Goal: Navigation & Orientation: Find specific page/section

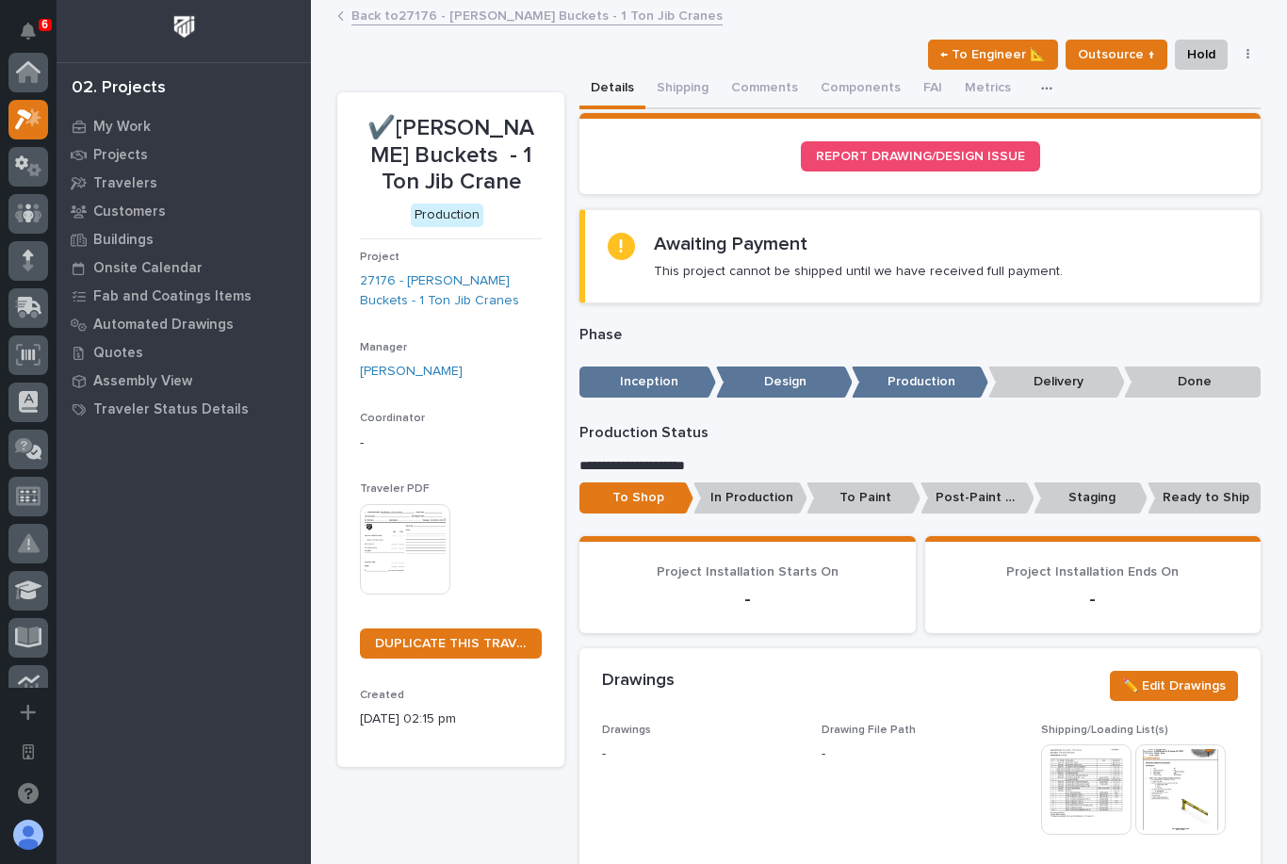
click at [156, 152] on div "Projects" at bounding box center [183, 154] width 245 height 26
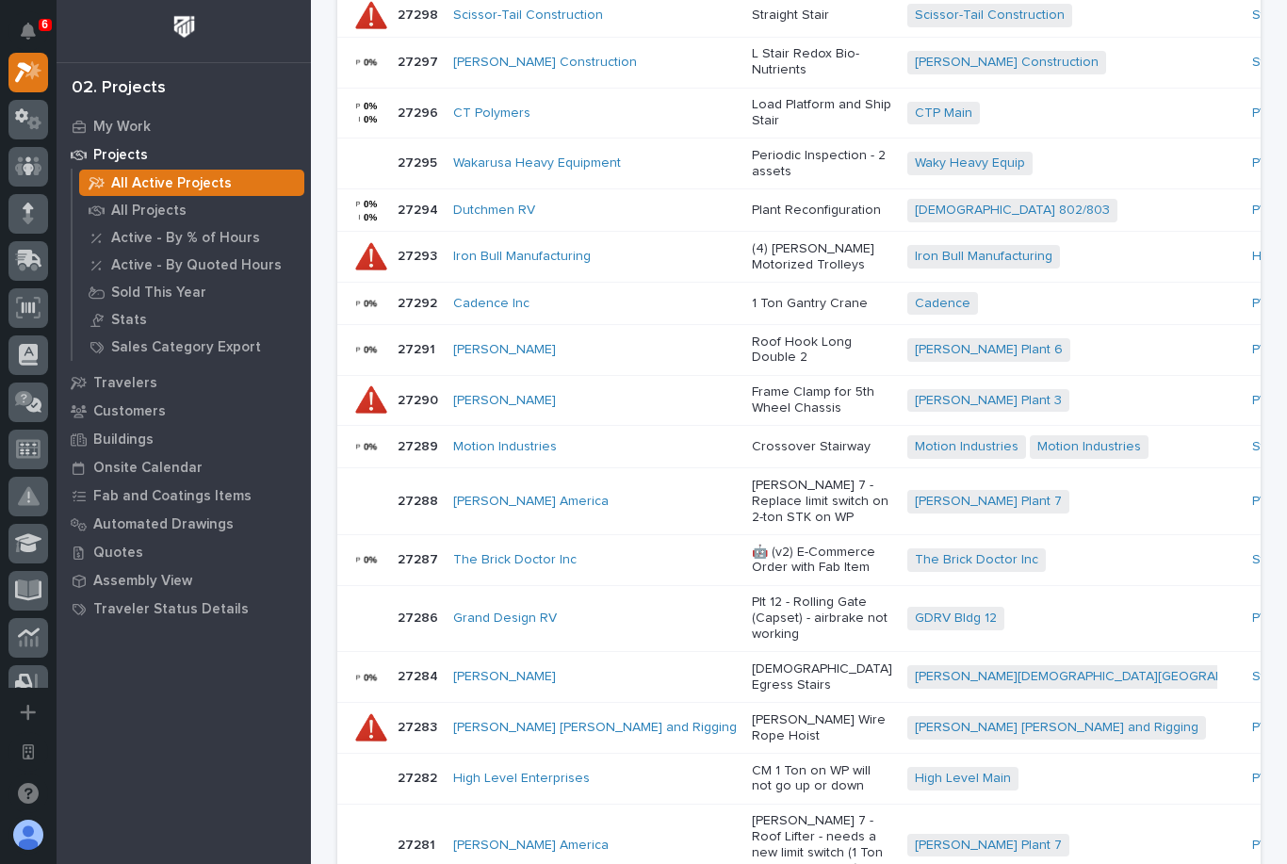
scroll to position [947, 0]
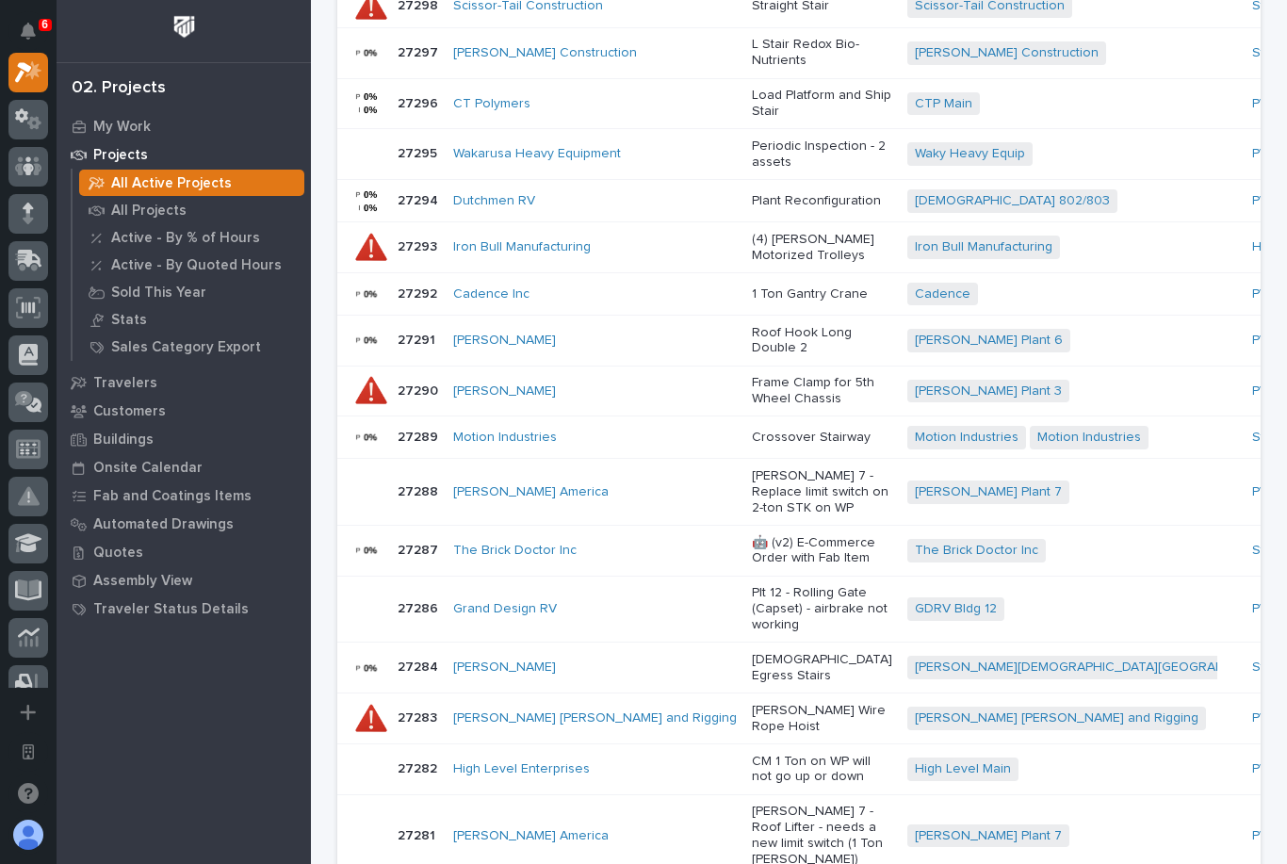
click at [980, 360] on div "[PERSON_NAME] Plant 6 + 0" at bounding box center [1072, 340] width 330 height 39
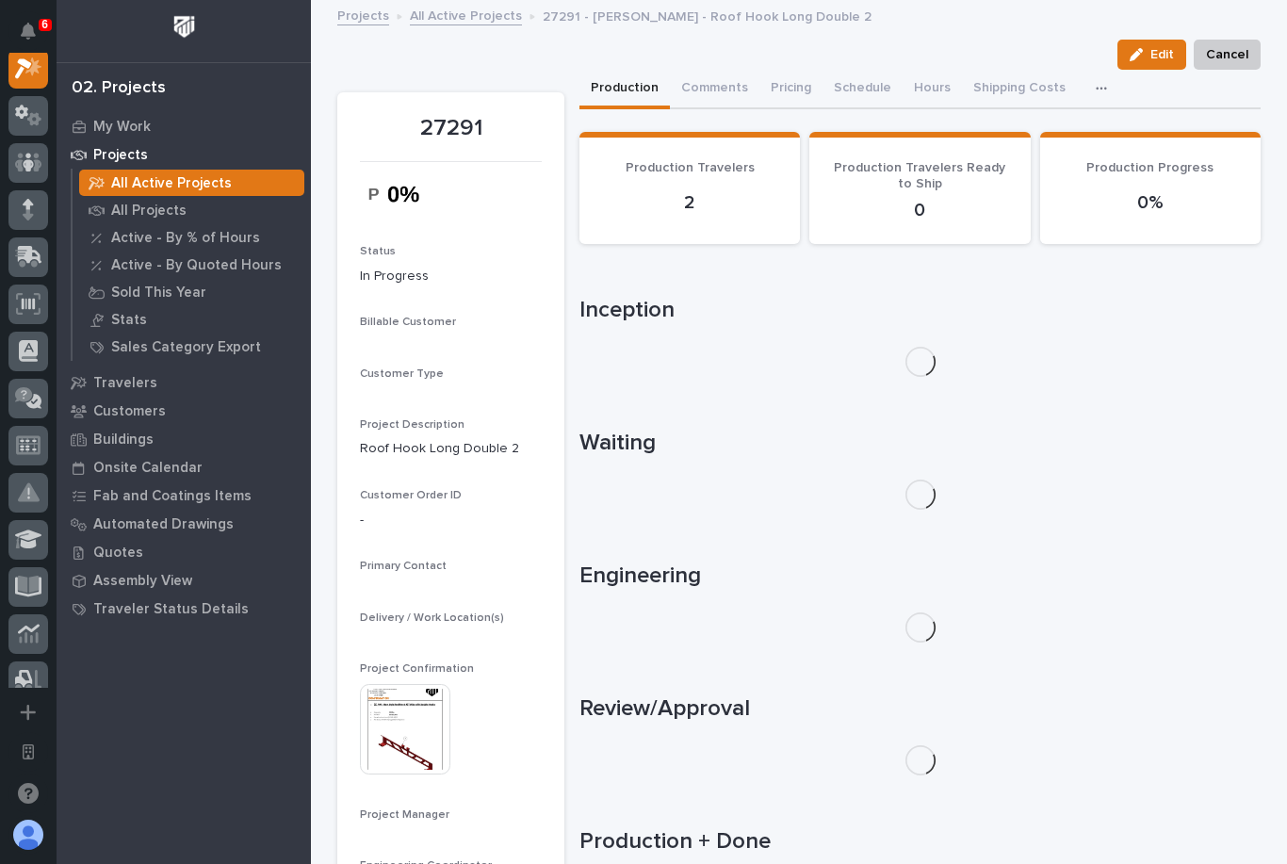
scroll to position [47, 0]
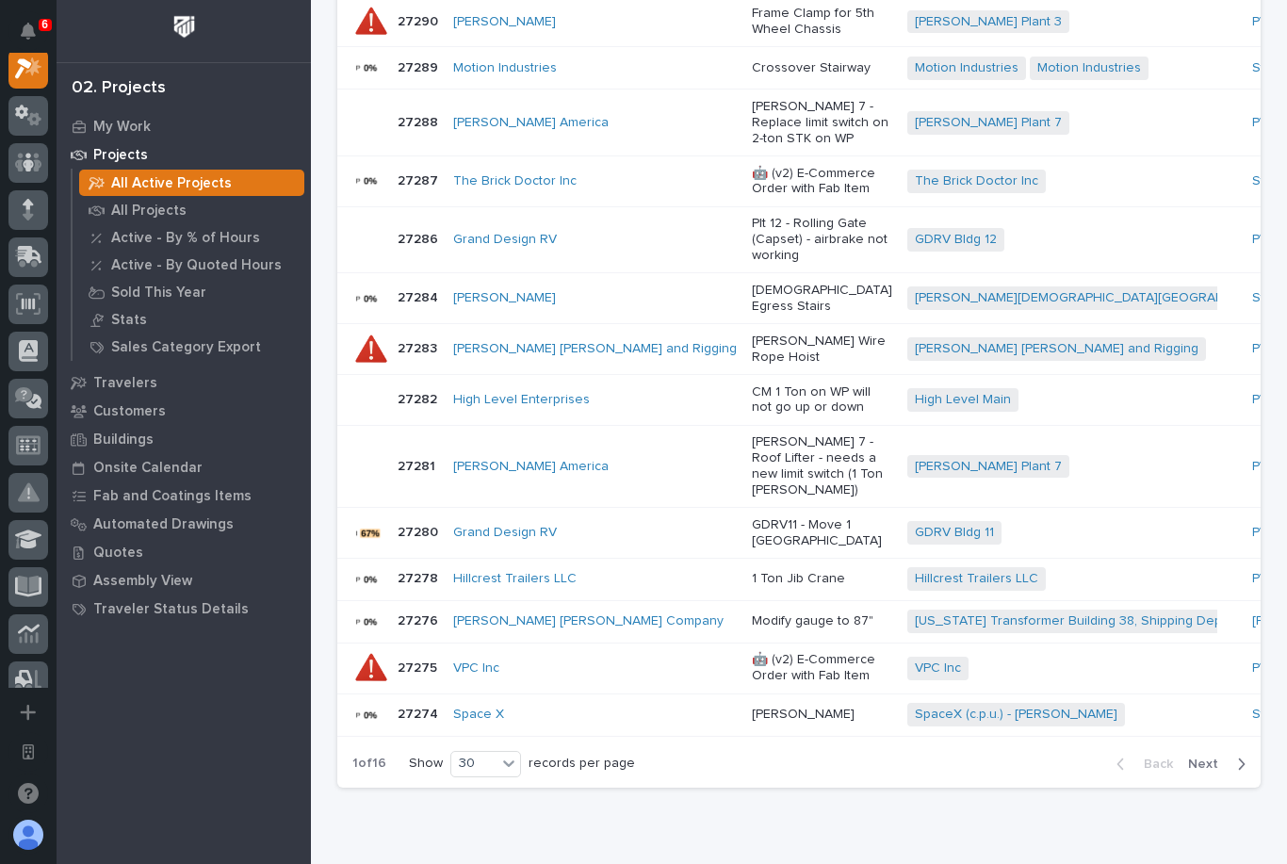
scroll to position [1320, 0]
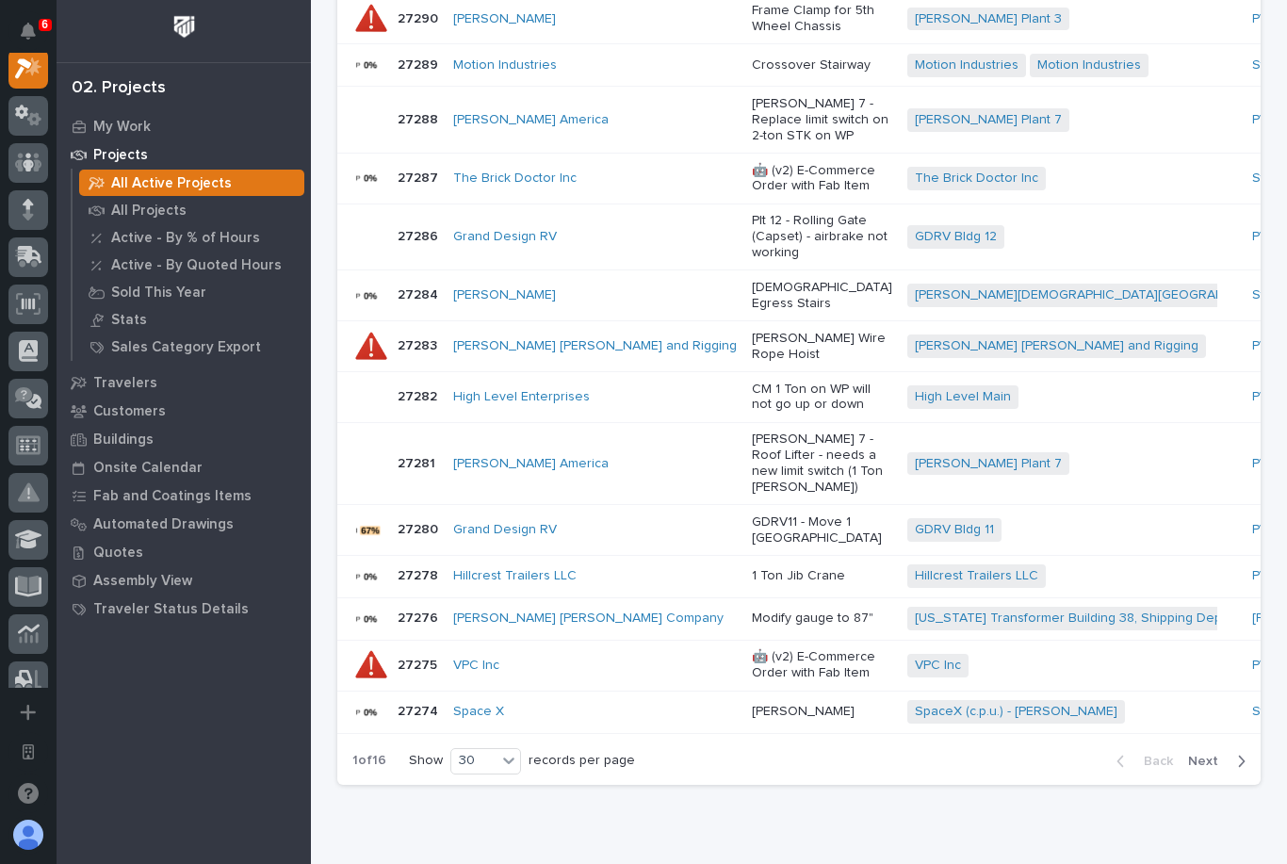
click at [744, 204] on td "🤖 (v2) E-Commerce Order with Fab Item" at bounding box center [821, 179] width 155 height 51
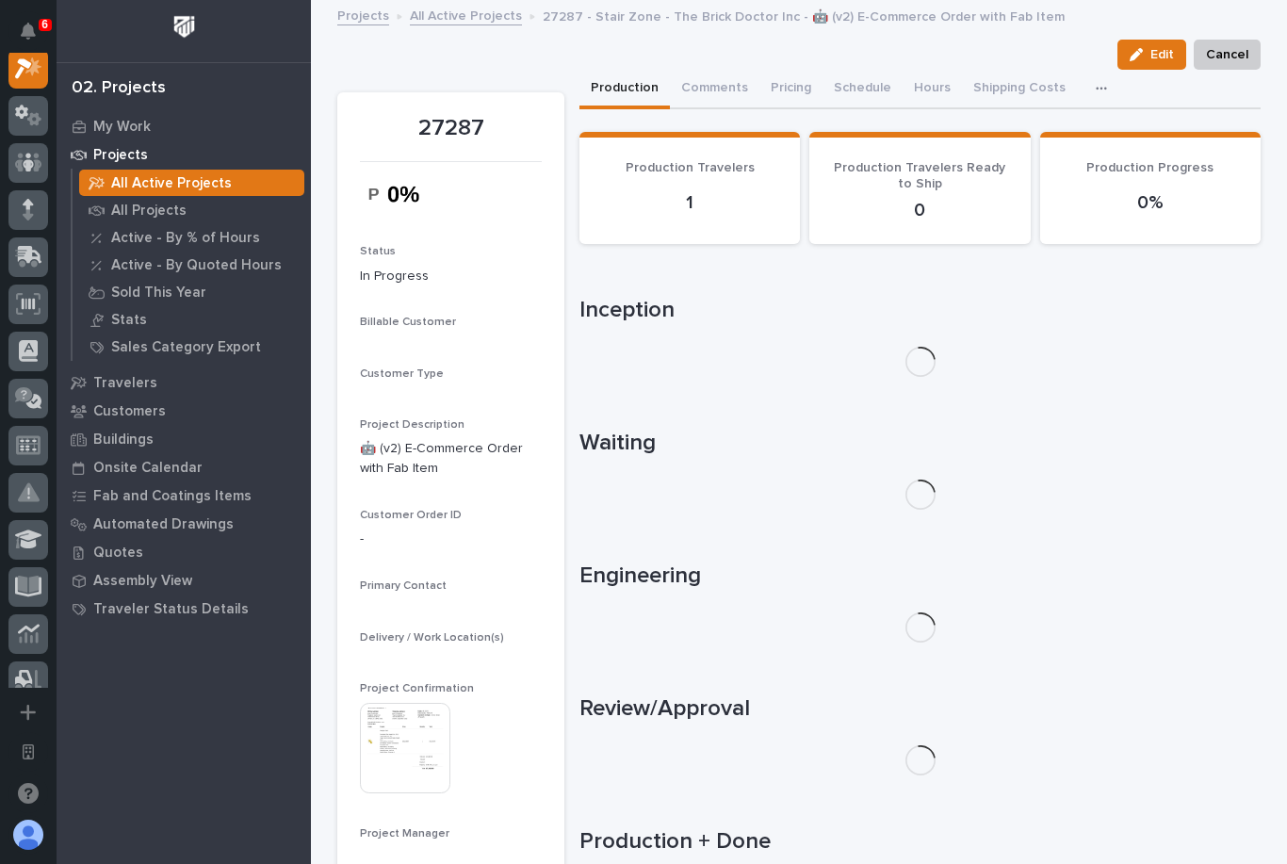
scroll to position [47, 0]
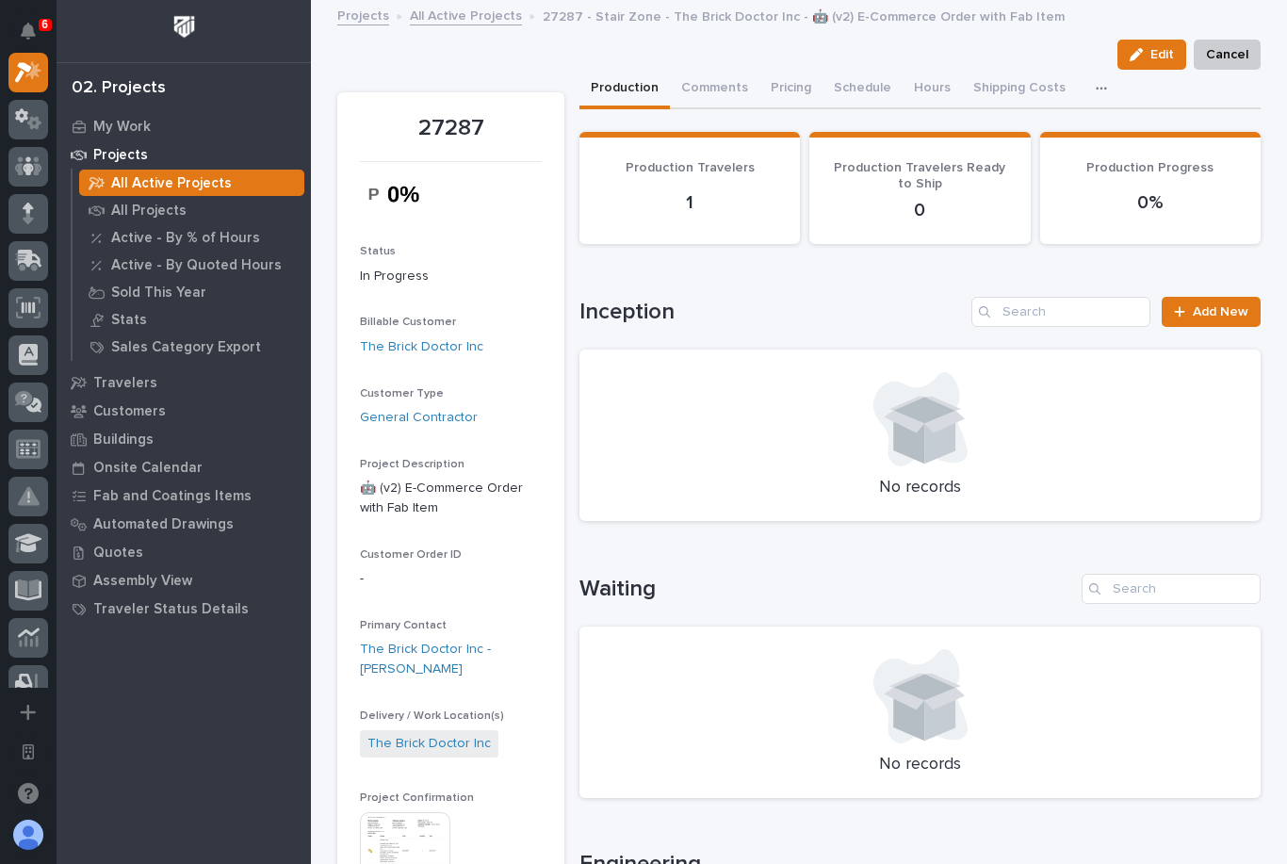
click at [1086, 95] on button "button" at bounding box center [1104, 89] width 41 height 38
click at [1007, 142] on span "CompanyCam" at bounding box center [1029, 139] width 85 height 17
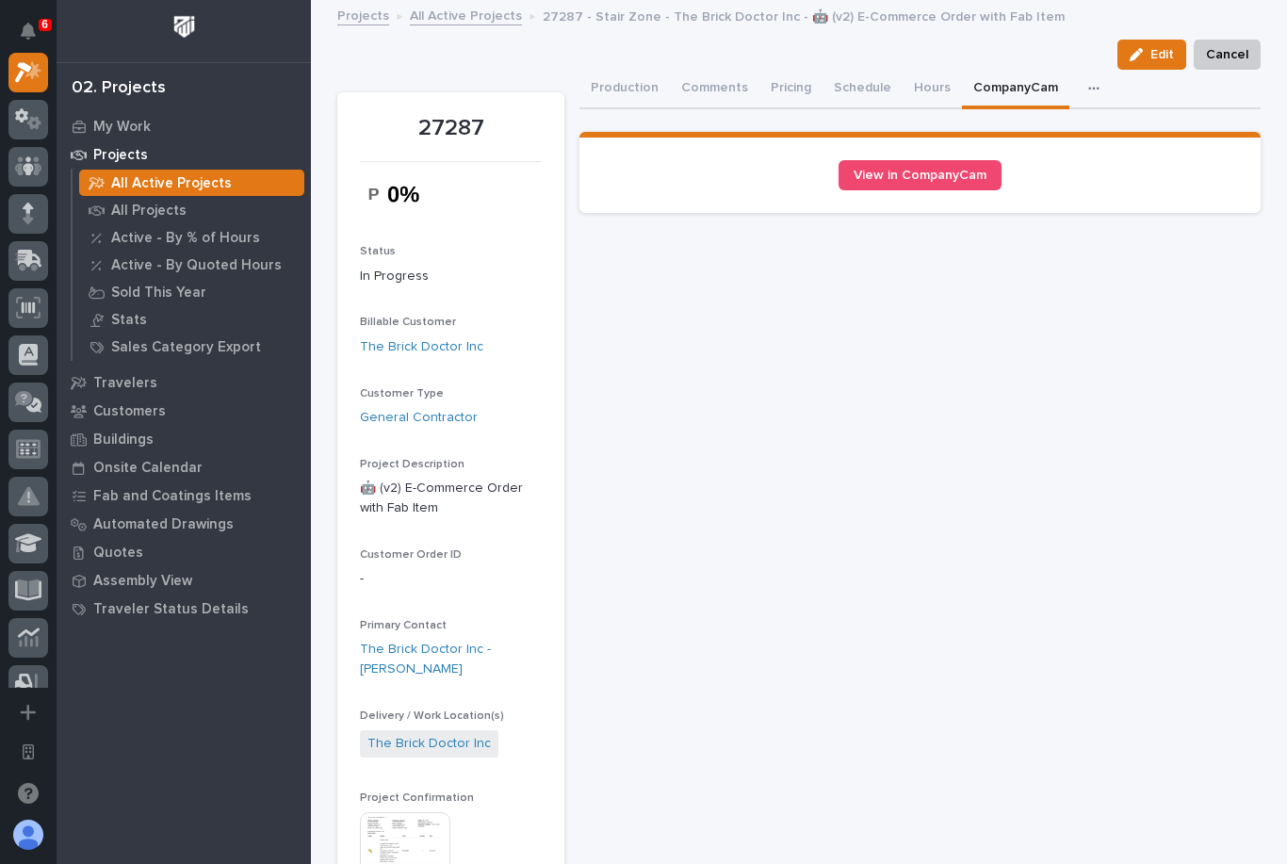
click at [624, 85] on button "Production" at bounding box center [624, 90] width 90 height 40
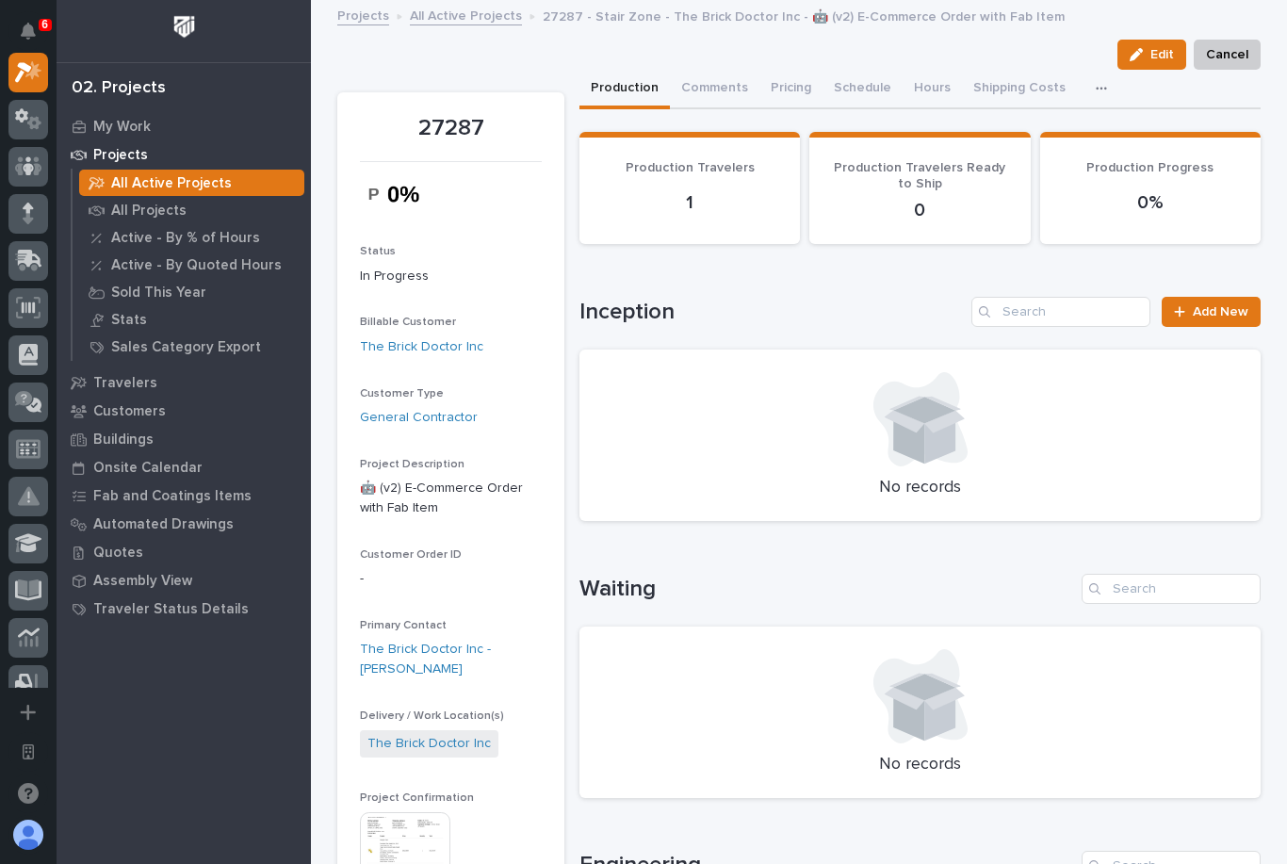
click at [1095, 82] on icon "button" at bounding box center [1100, 88] width 11 height 13
click at [1044, 127] on button "CompanyCam" at bounding box center [1042, 139] width 124 height 32
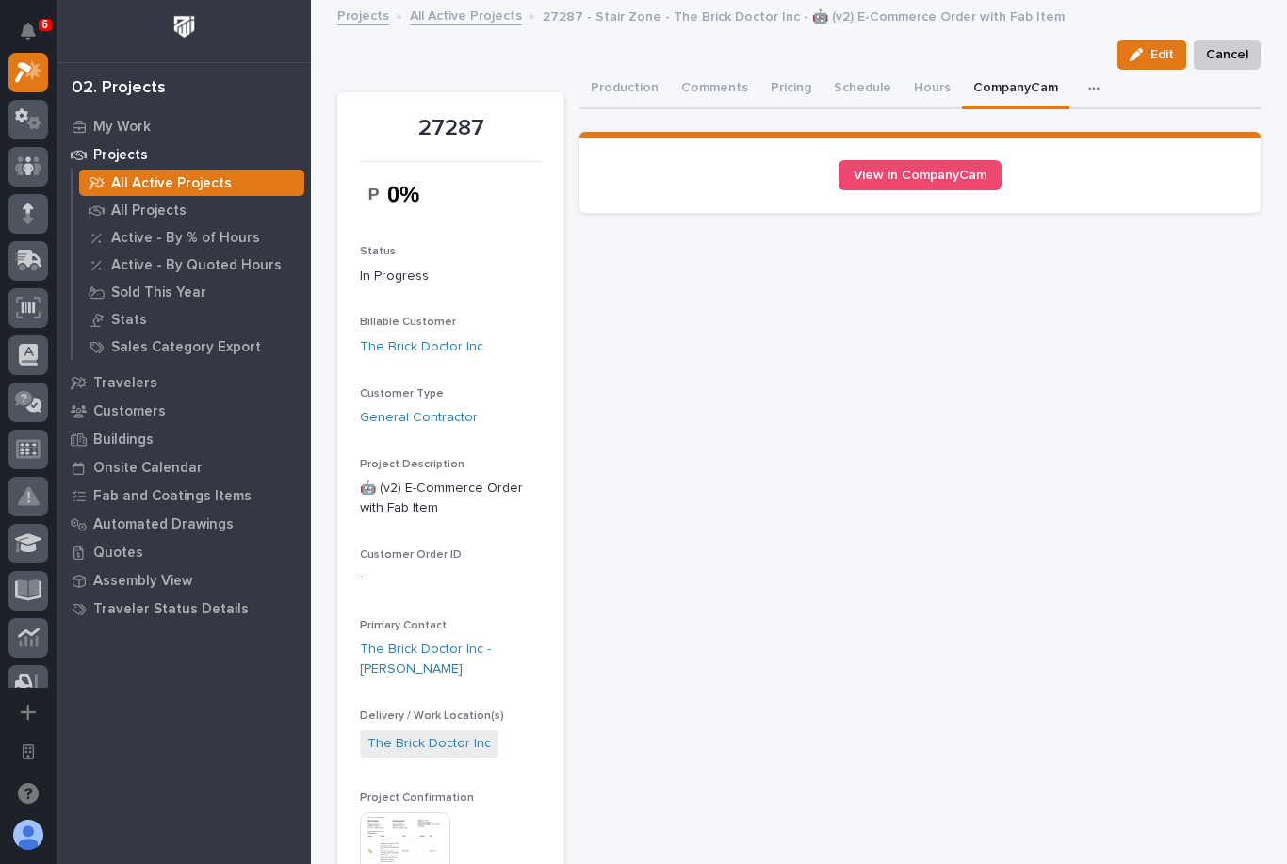
click at [937, 99] on button "Hours" at bounding box center [931, 90] width 59 height 40
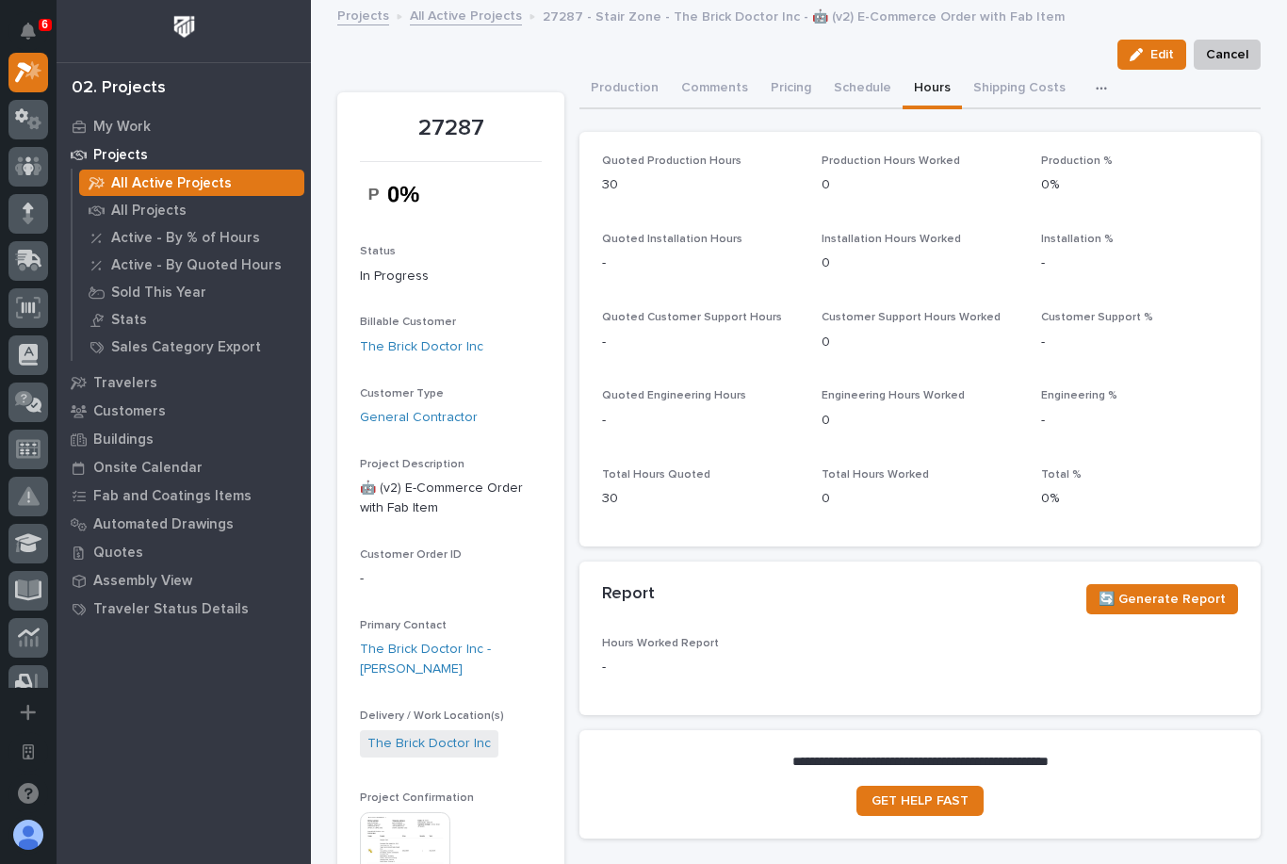
click at [1008, 89] on button "Shipping Costs" at bounding box center [1019, 90] width 115 height 40
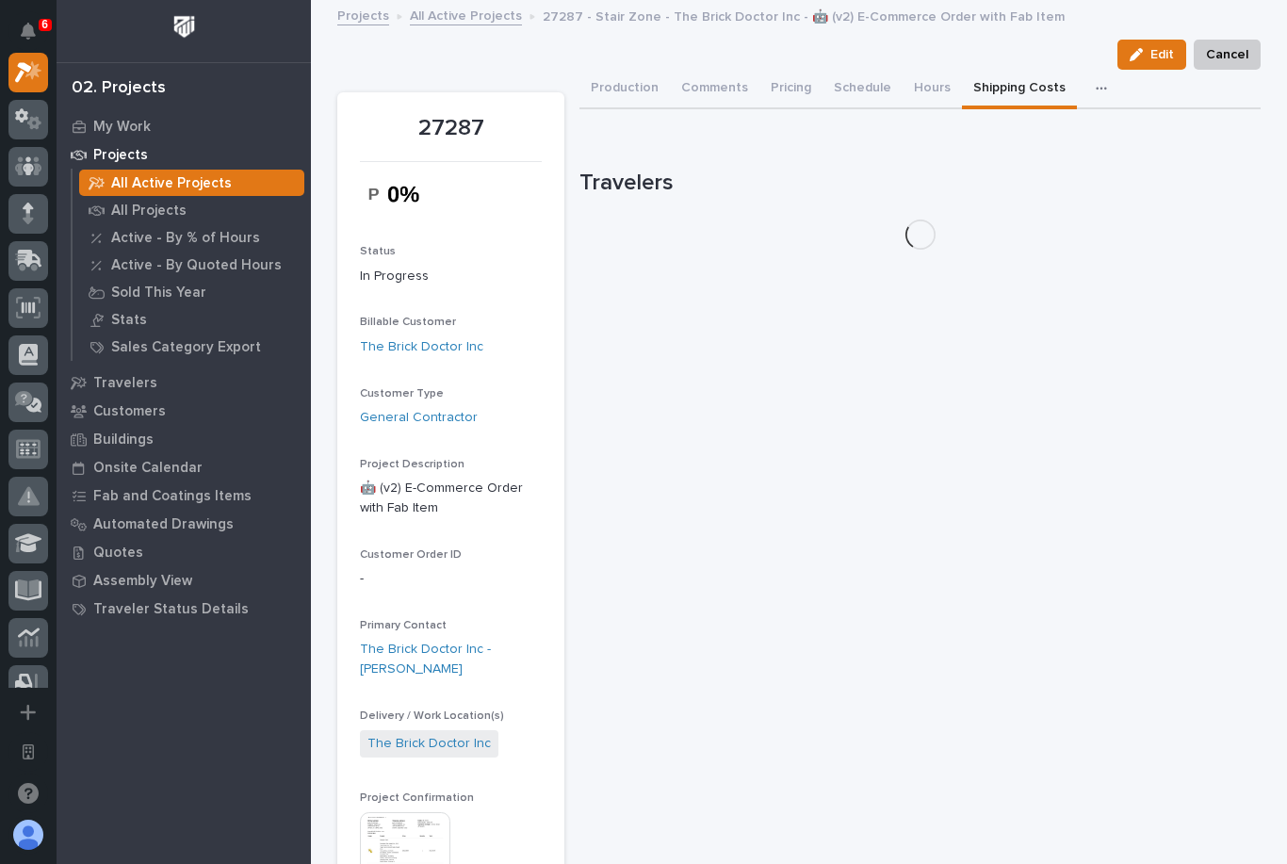
click at [1084, 92] on button "button" at bounding box center [1104, 89] width 41 height 38
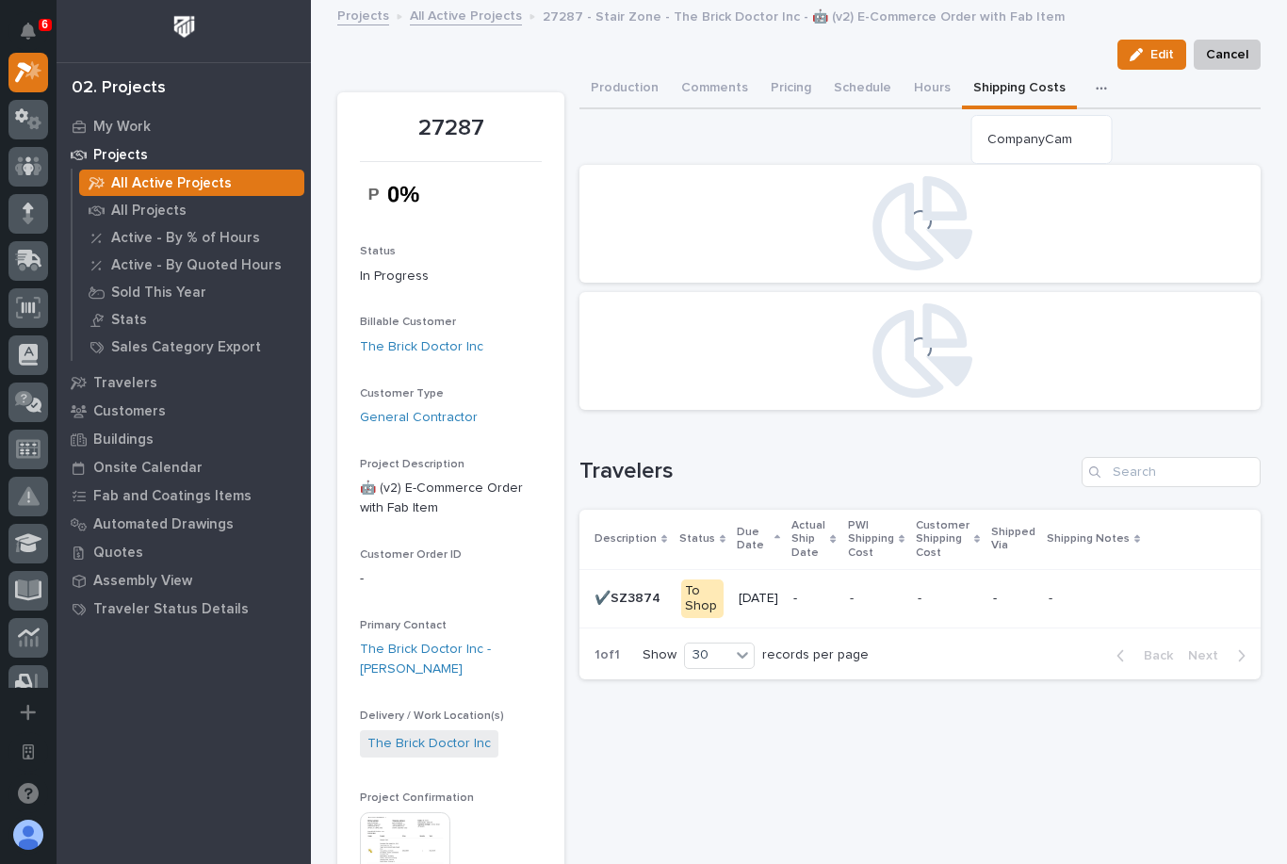
click at [1059, 141] on span "CompanyCam" at bounding box center [1029, 139] width 85 height 17
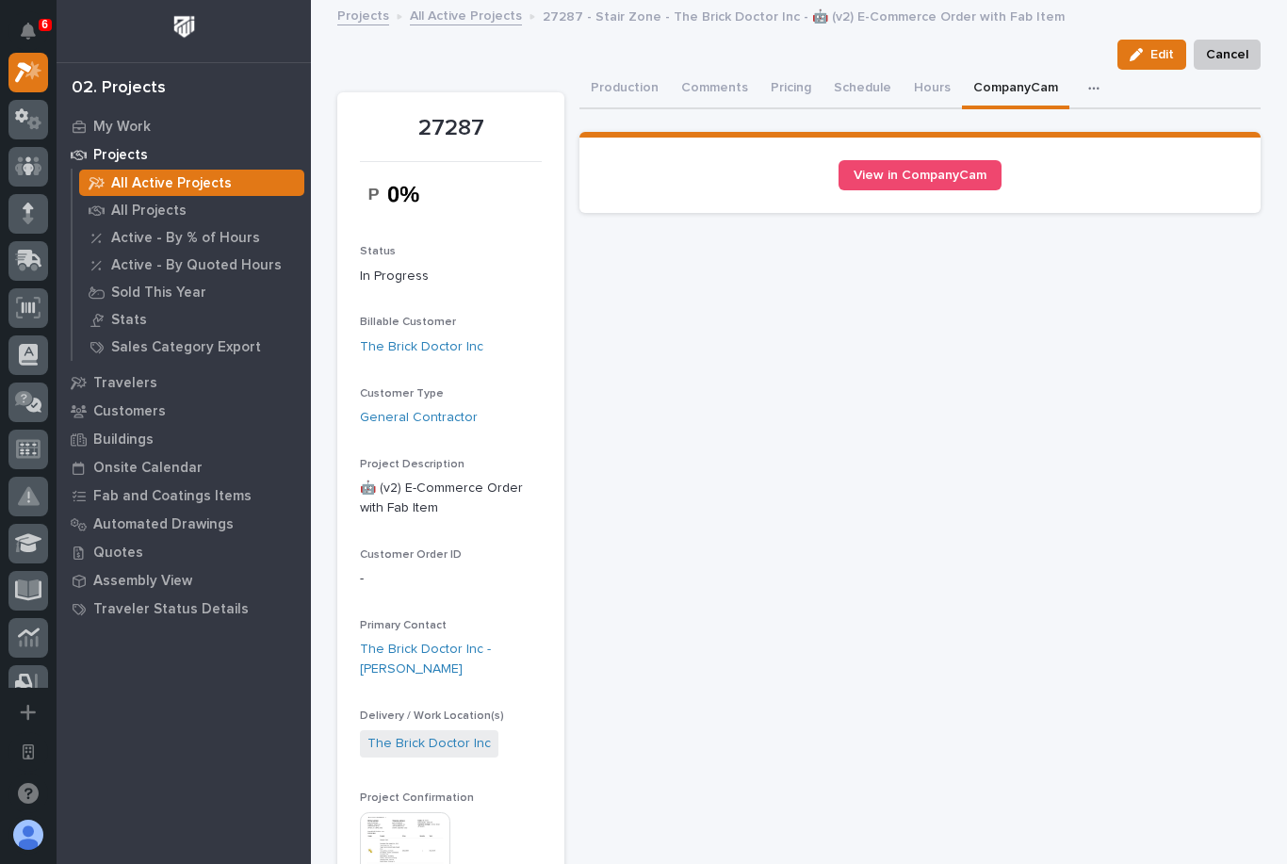
click at [224, 214] on div "All Projects" at bounding box center [191, 210] width 225 height 26
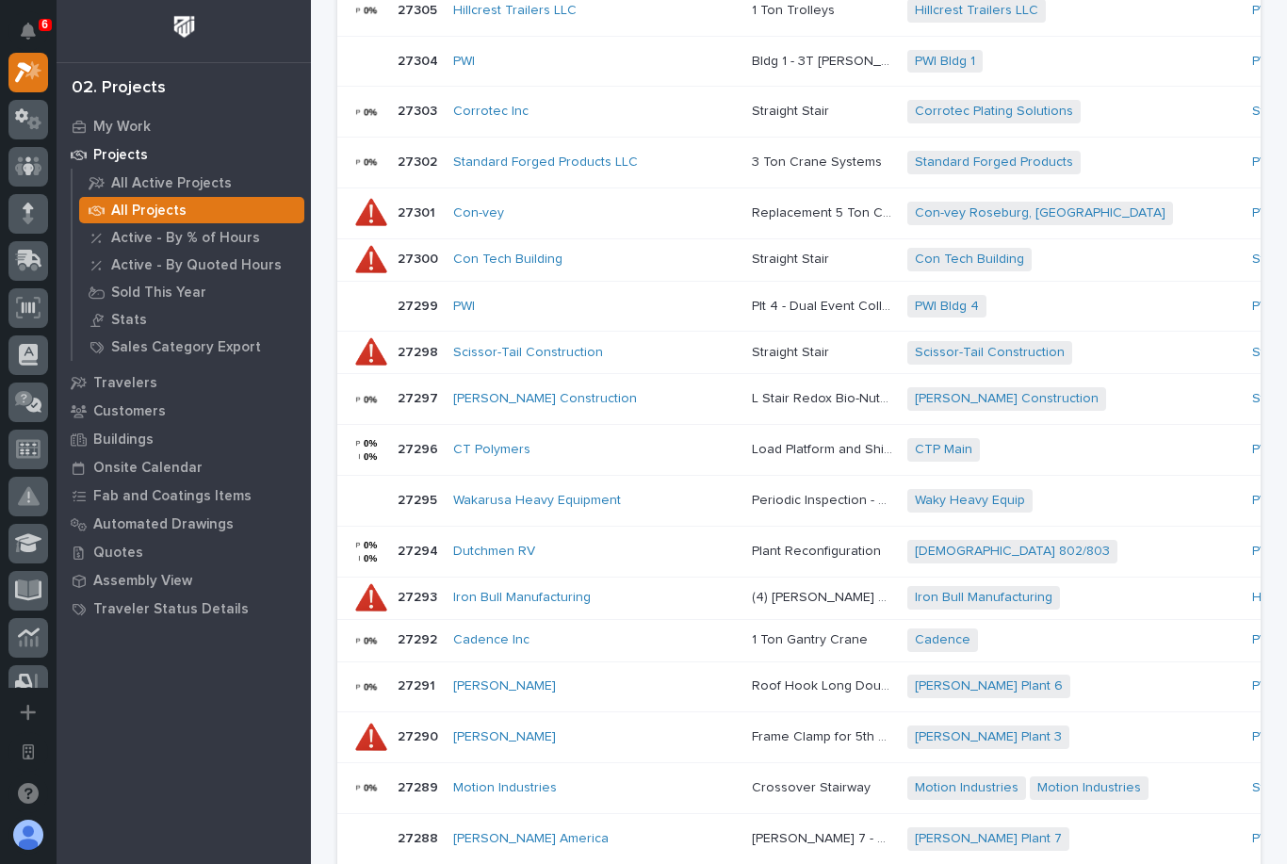
scroll to position [590, 0]
click at [618, 534] on div "Dutchmen RV" at bounding box center [594, 549] width 283 height 31
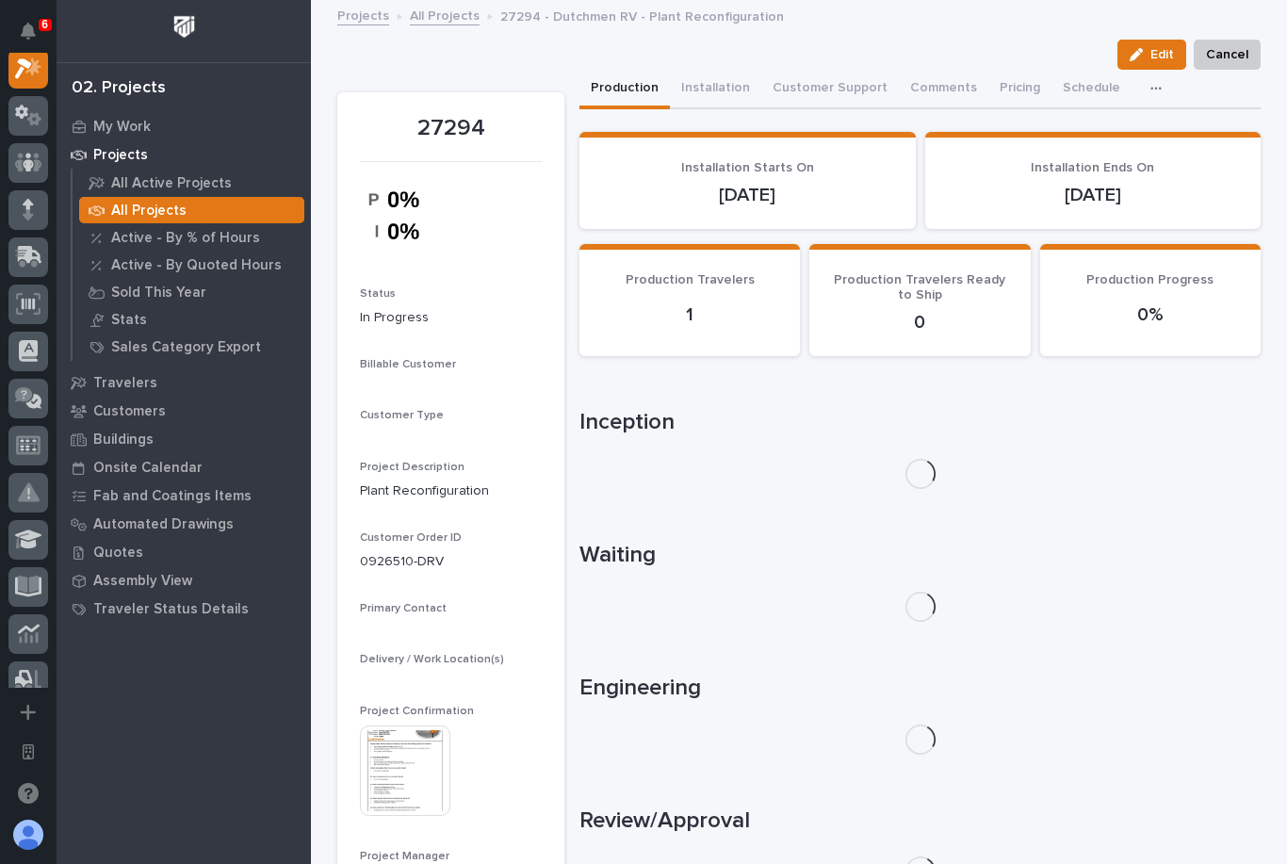
scroll to position [47, 0]
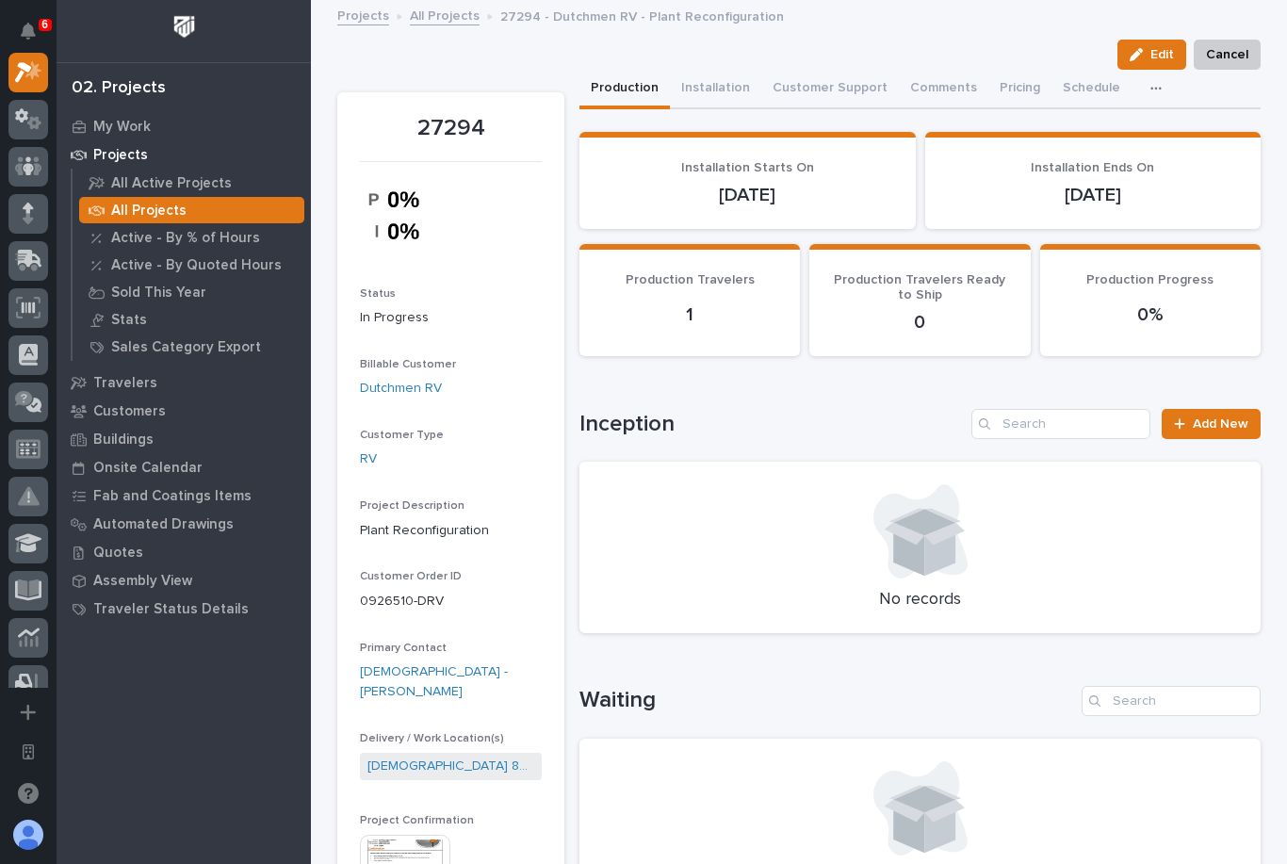
click at [1139, 104] on button "button" at bounding box center [1159, 89] width 41 height 38
click at [1096, 161] on button "CompanyCam" at bounding box center [1090, 171] width 124 height 32
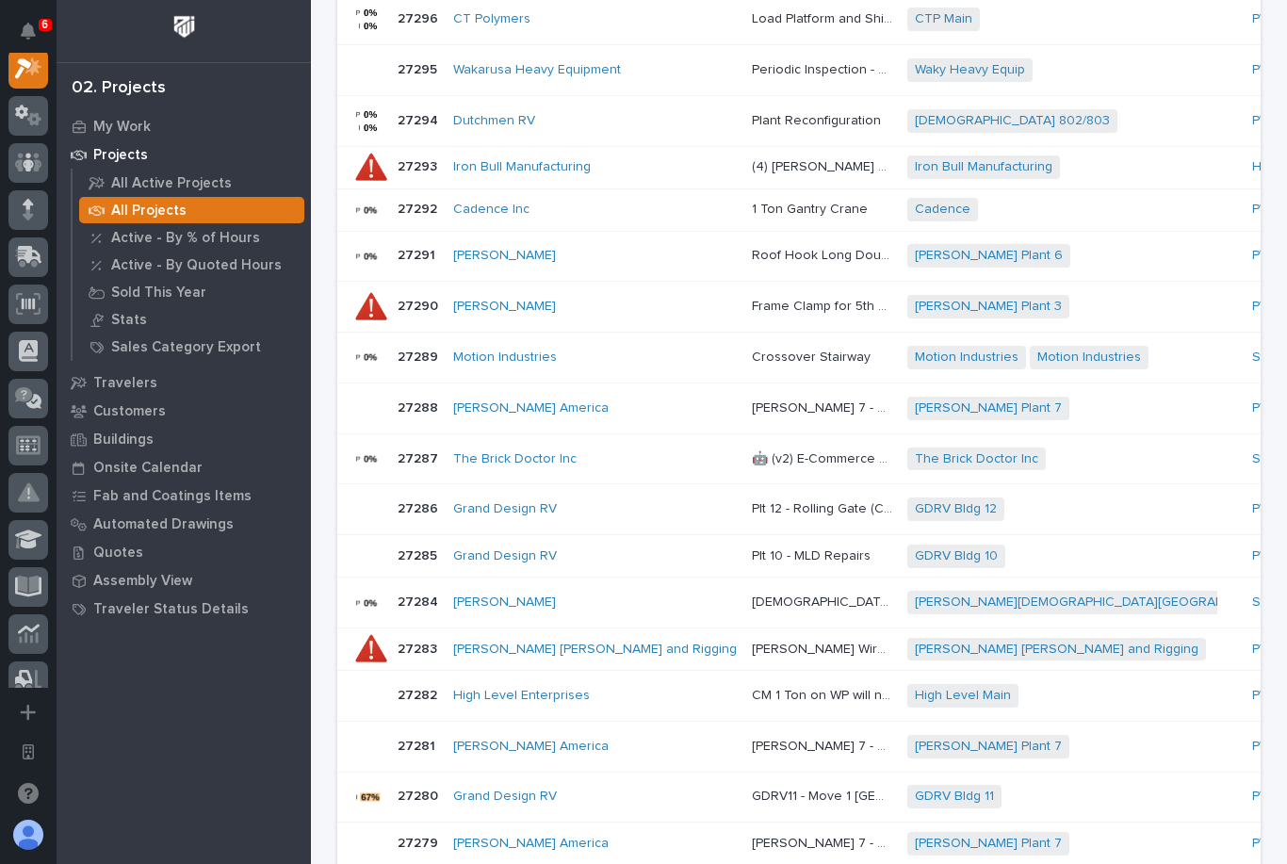
scroll to position [1026, 0]
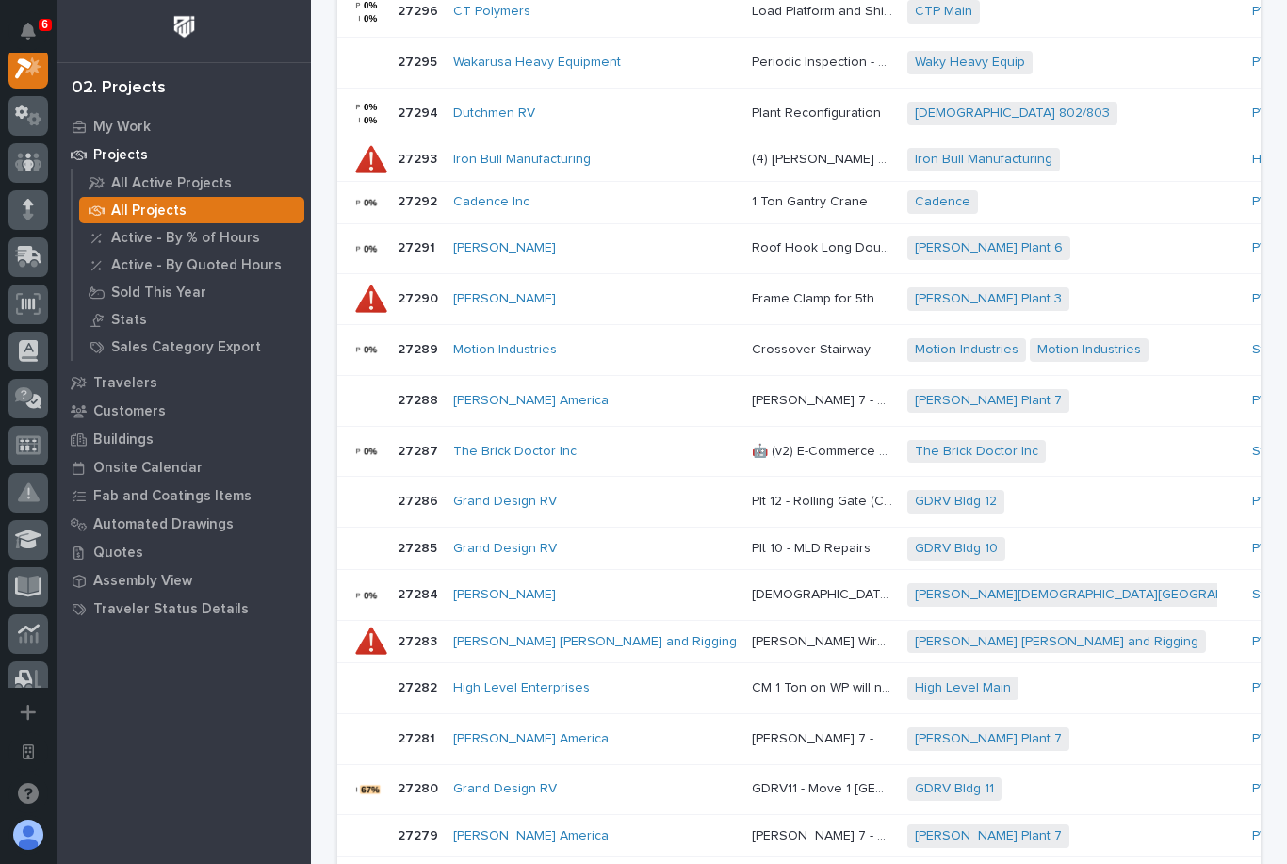
click at [625, 436] on div "The Brick Doctor Inc" at bounding box center [594, 451] width 283 height 31
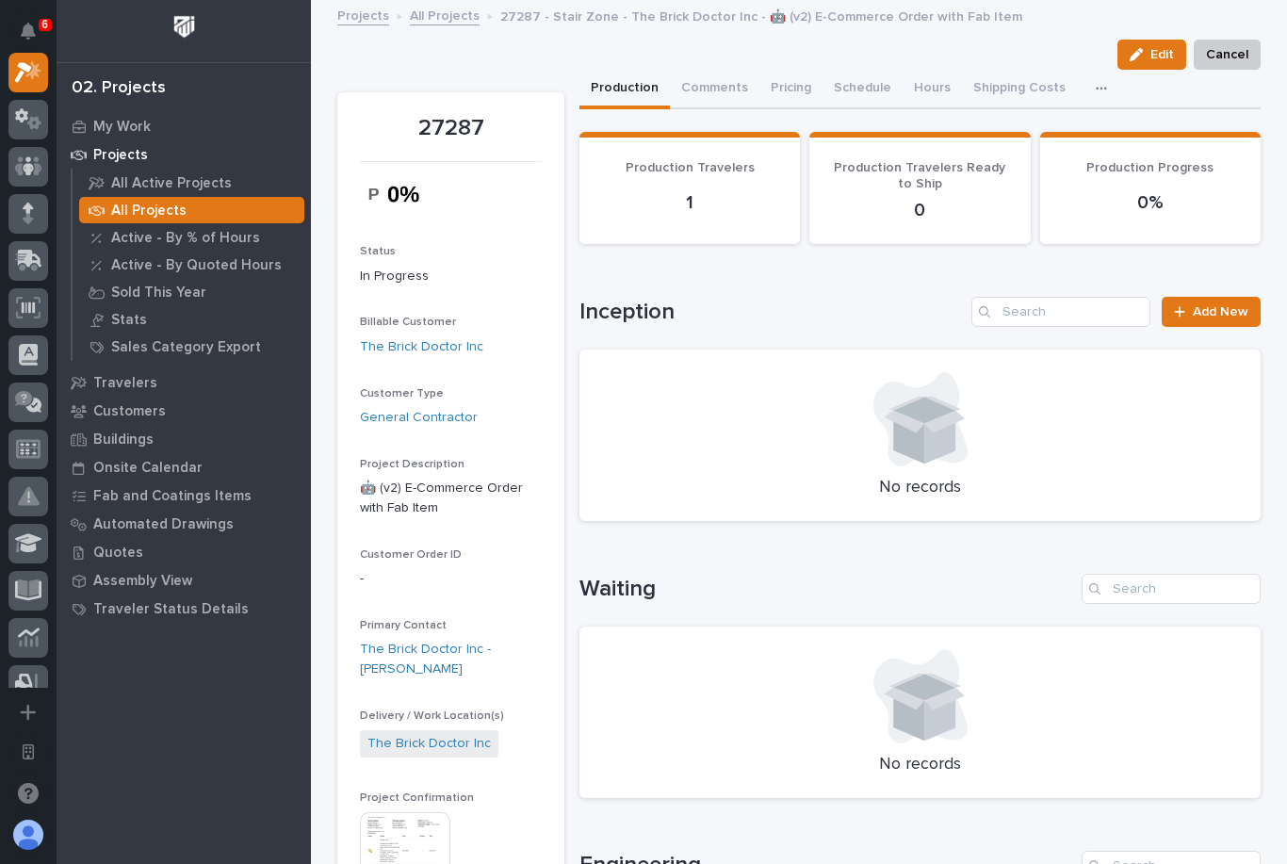
click at [1084, 87] on button "button" at bounding box center [1104, 89] width 41 height 38
click at [1044, 152] on button "CompanyCam" at bounding box center [1042, 139] width 124 height 32
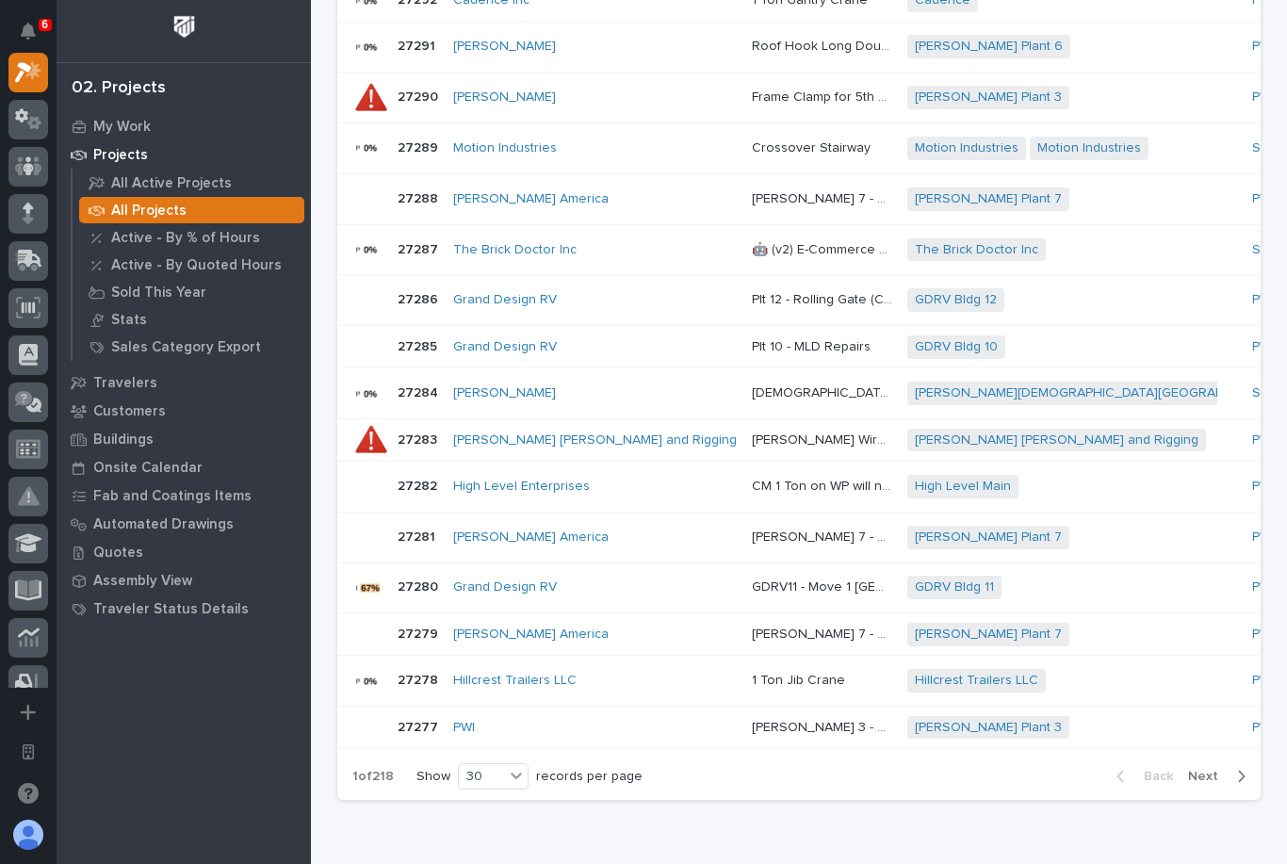
scroll to position [1226, 0]
click at [1221, 769] on span "Next" at bounding box center [1208, 777] width 41 height 17
click at [1219, 769] on span "Next" at bounding box center [1208, 777] width 41 height 17
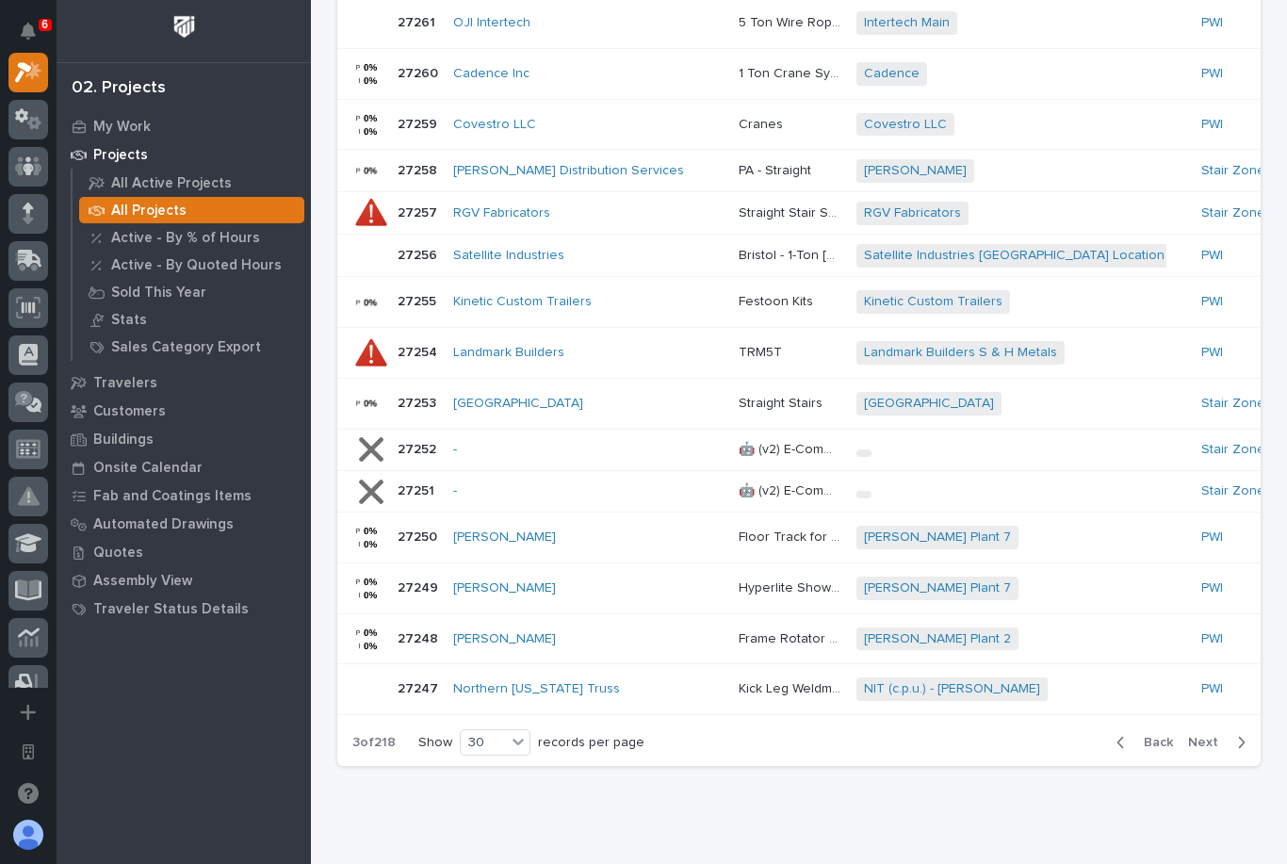
scroll to position [1183, 0]
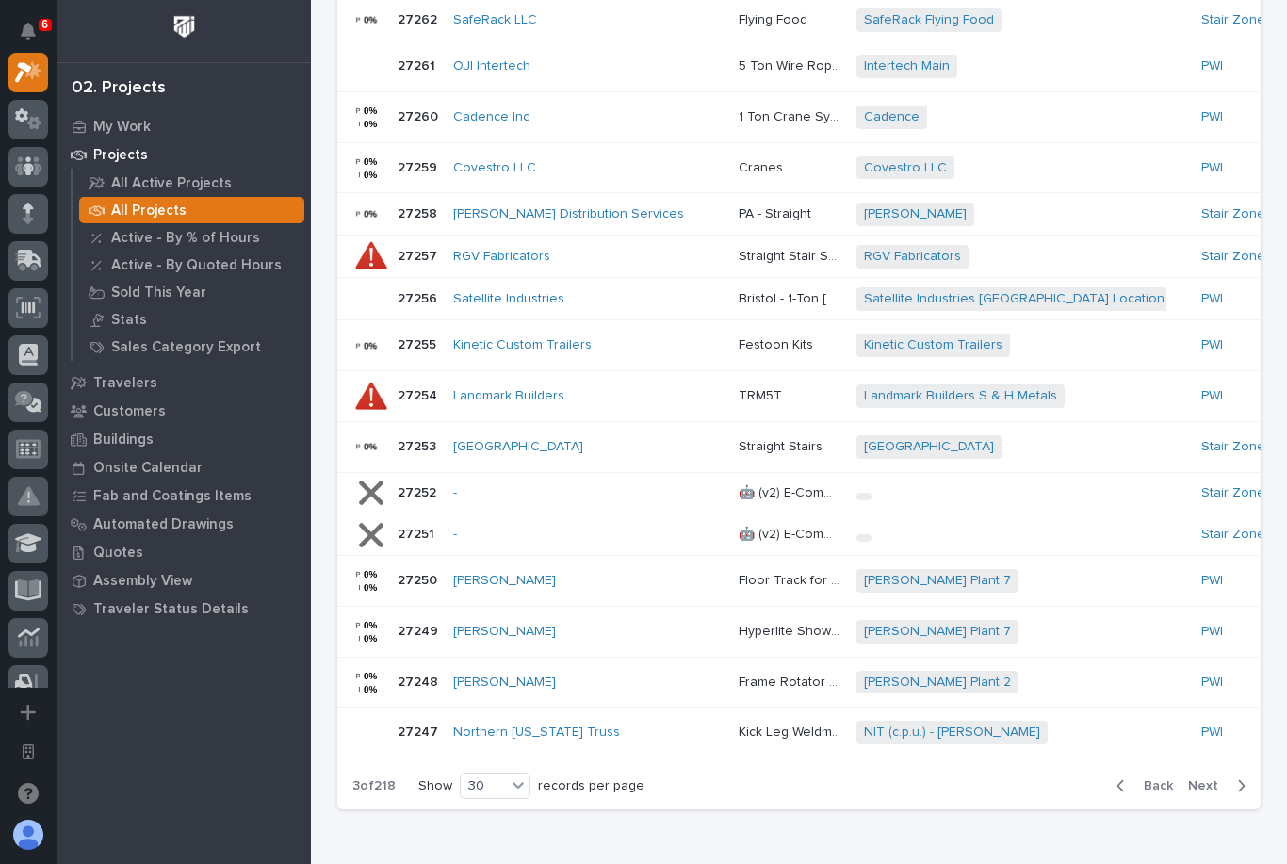
click at [1216, 777] on span "Next" at bounding box center [1208, 785] width 41 height 17
click at [1215, 777] on span "Next" at bounding box center [1208, 785] width 41 height 17
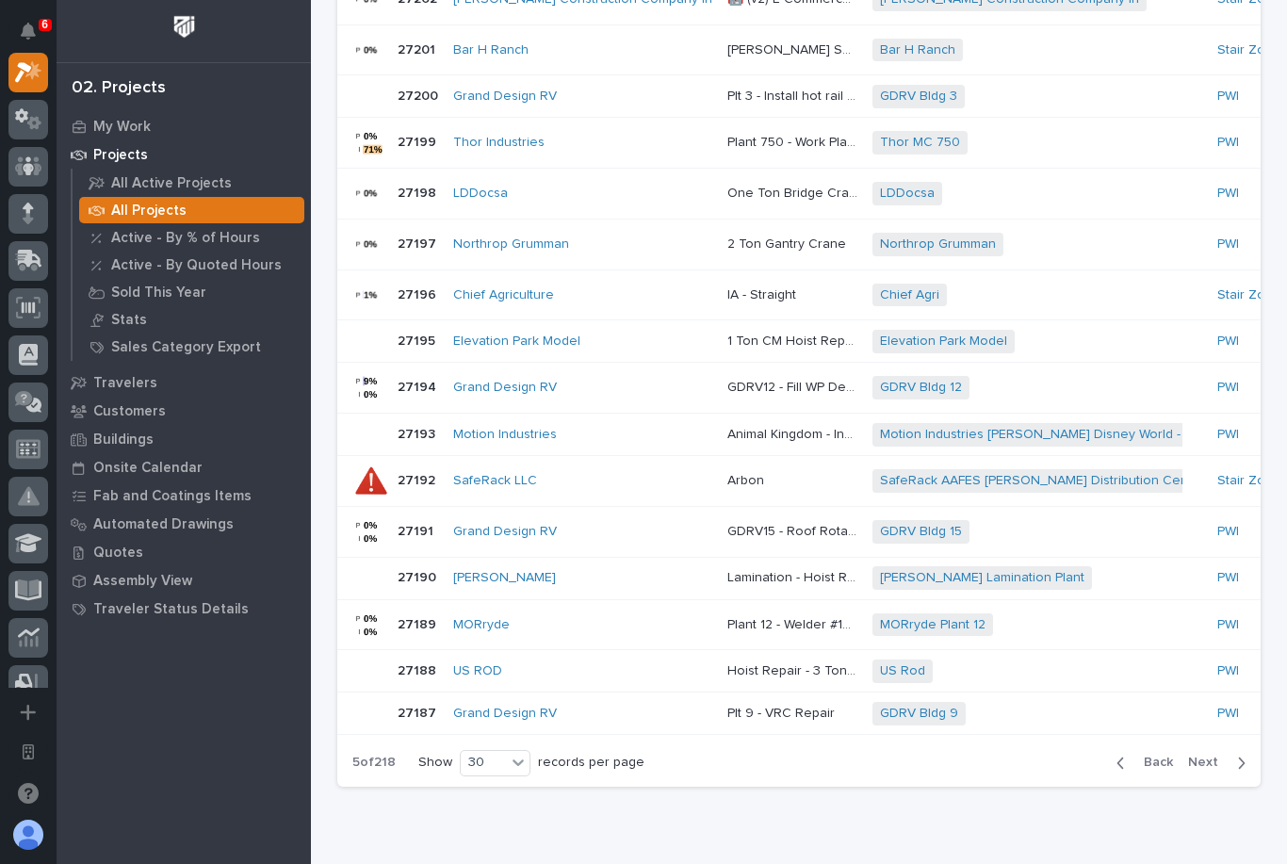
scroll to position [1160, 0]
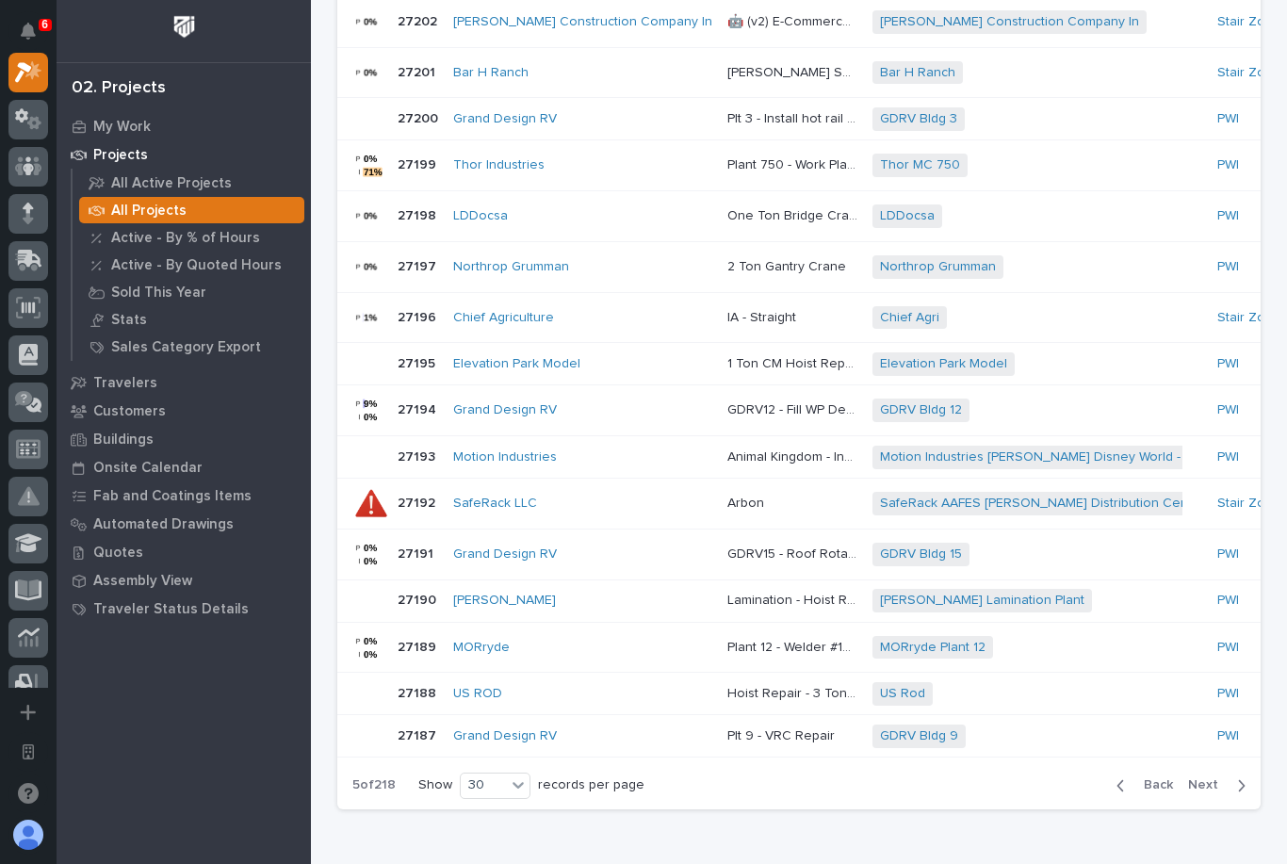
click at [1217, 776] on span "Next" at bounding box center [1208, 784] width 41 height 17
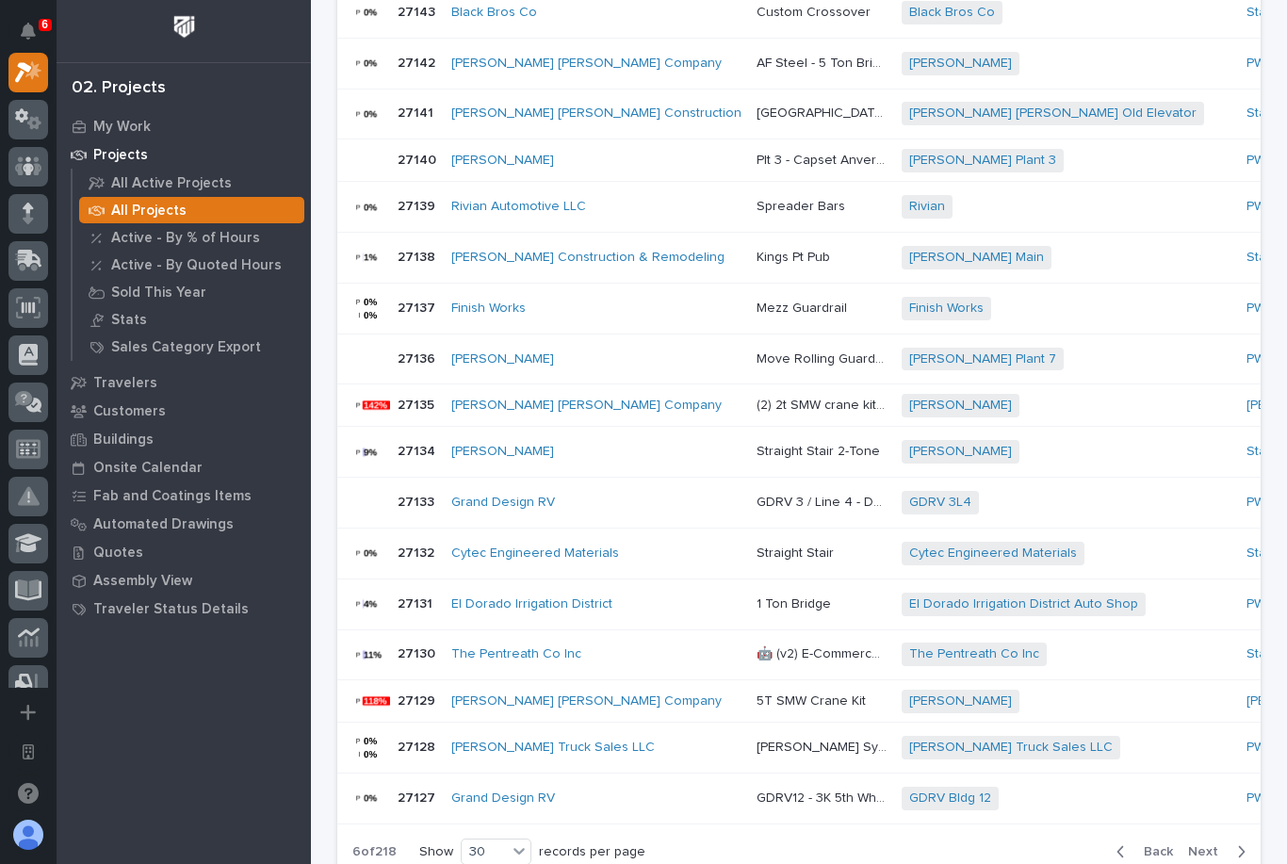
click at [1231, 843] on div "button" at bounding box center [1237, 851] width 16 height 17
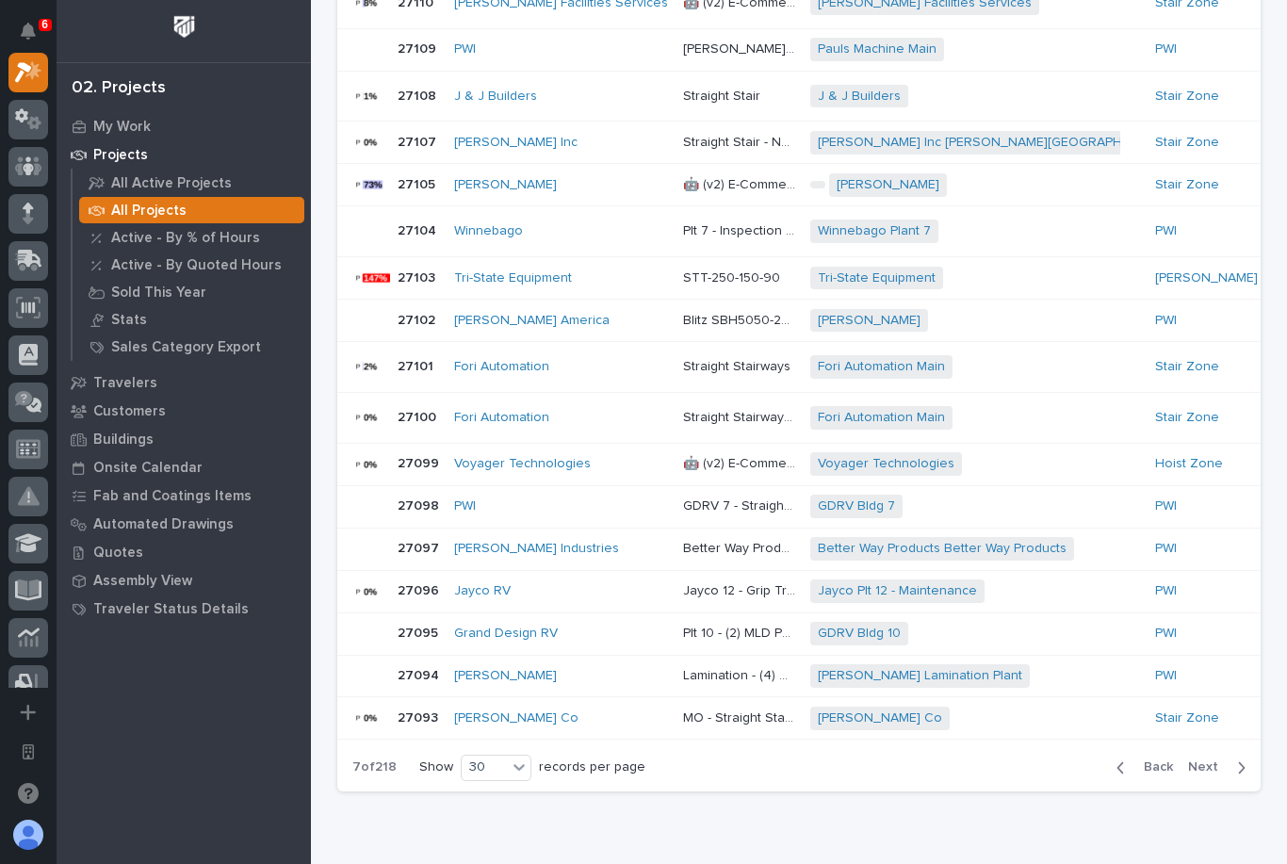
scroll to position [1136, 0]
click at [1205, 759] on span "Next" at bounding box center [1208, 767] width 41 height 17
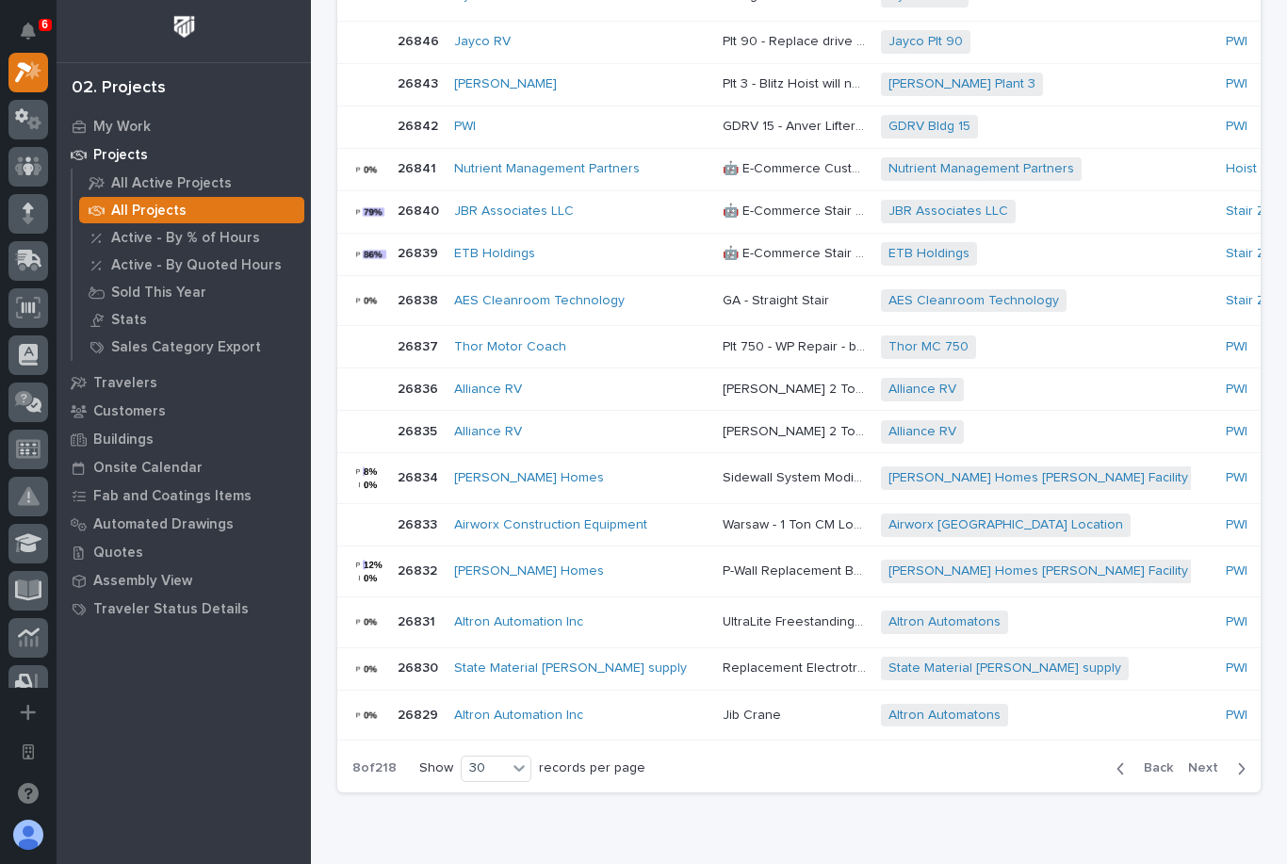
click at [1213, 759] on span "Next" at bounding box center [1208, 767] width 41 height 17
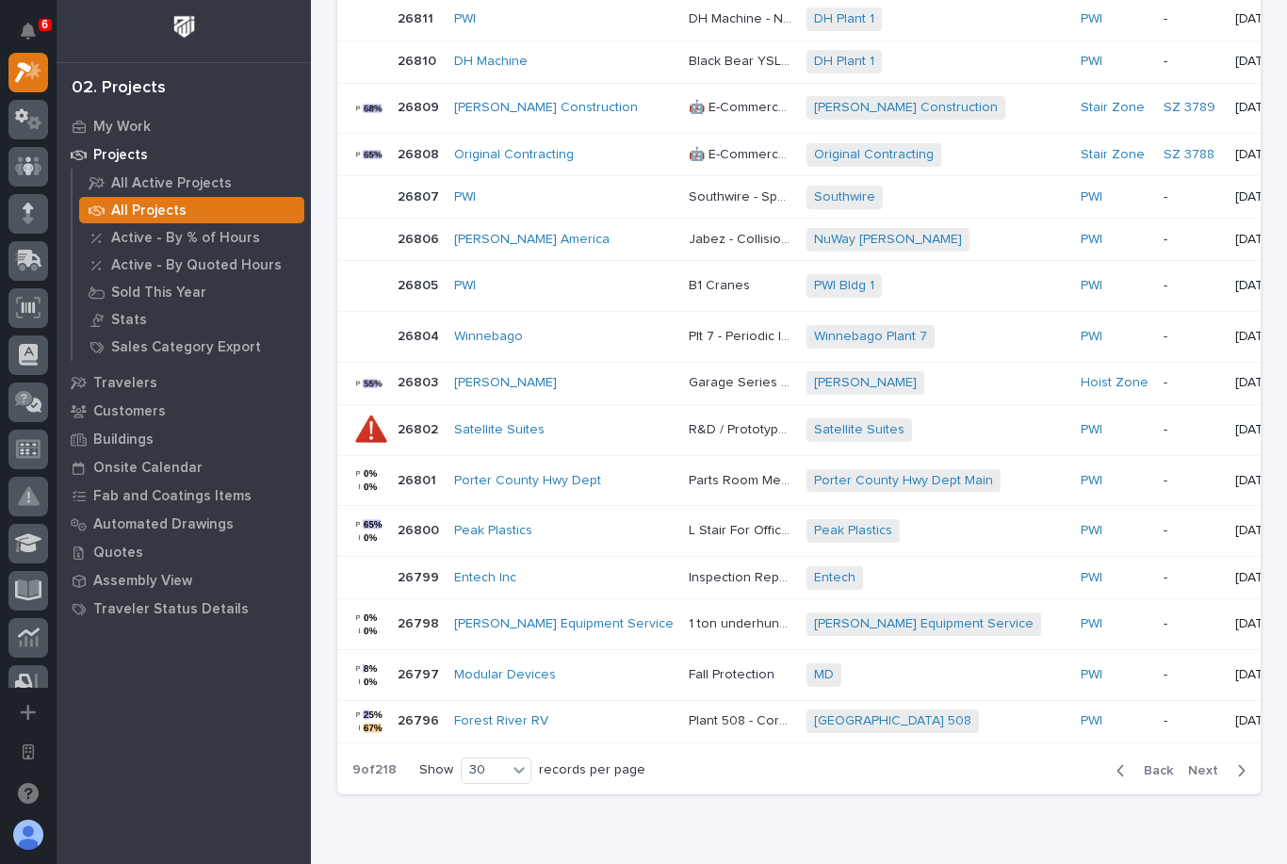
scroll to position [1166, 0]
click at [1206, 763] on span "Next" at bounding box center [1208, 771] width 41 height 17
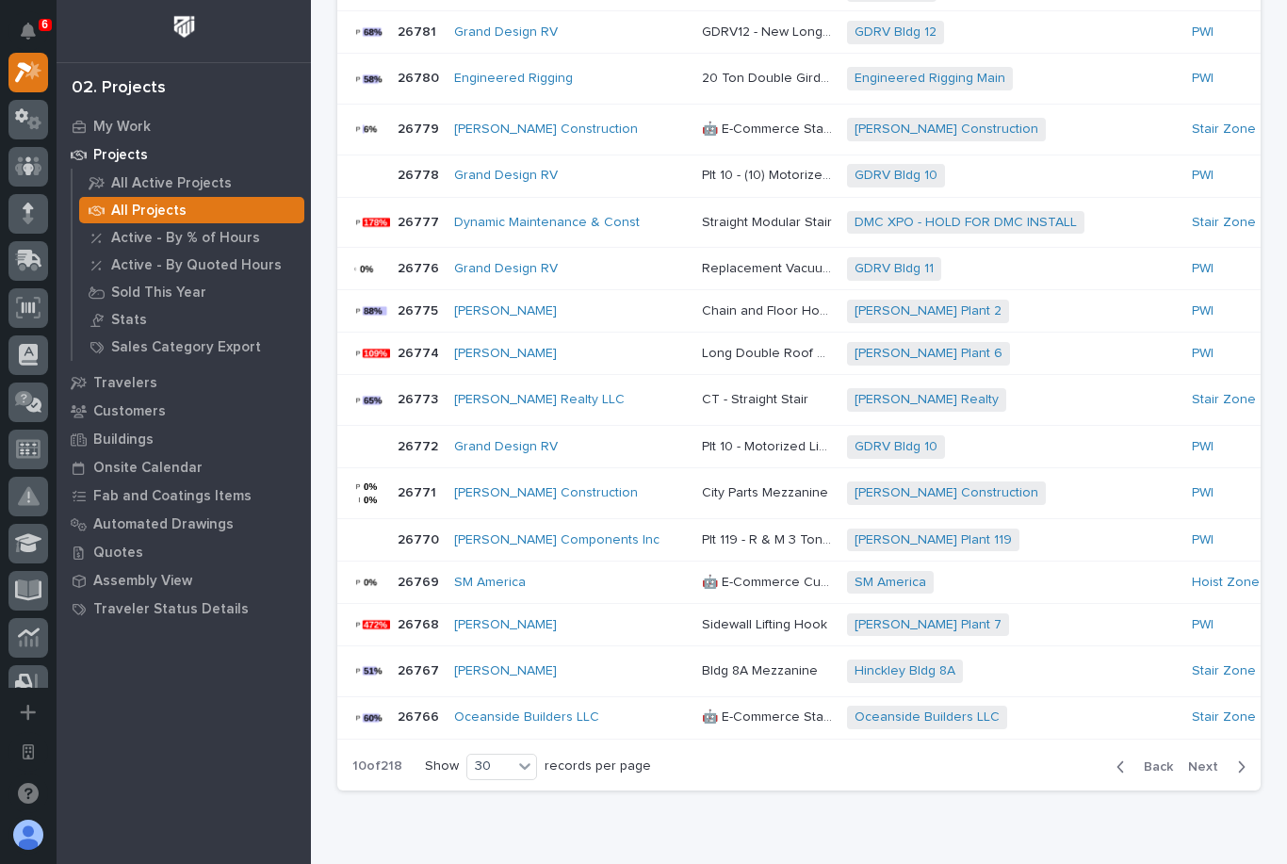
scroll to position [1128, 0]
click at [1221, 759] on span "Next" at bounding box center [1208, 767] width 41 height 17
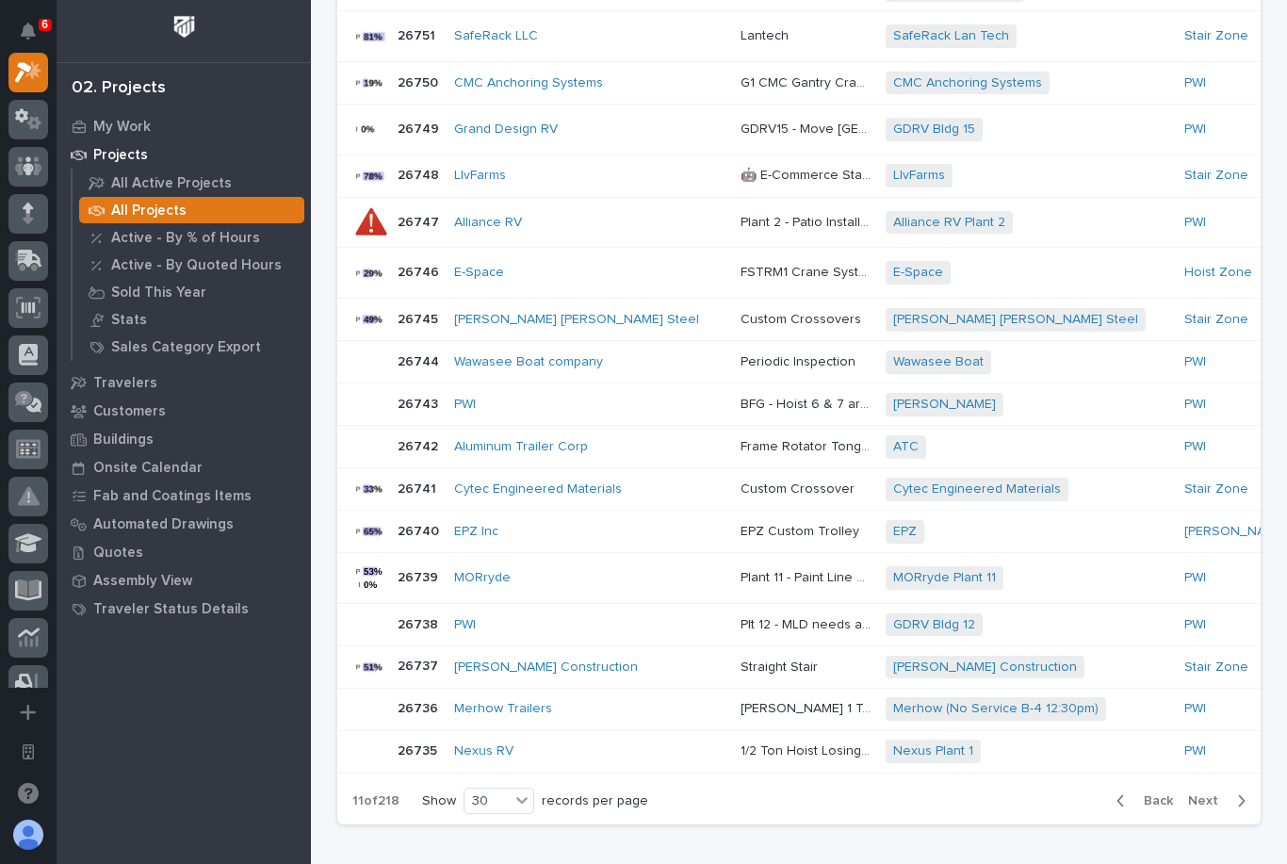
click at [740, 566] on p "Plant 11 - Paint Line Hyperlite Pneumatic Crane" at bounding box center [807, 576] width 134 height 20
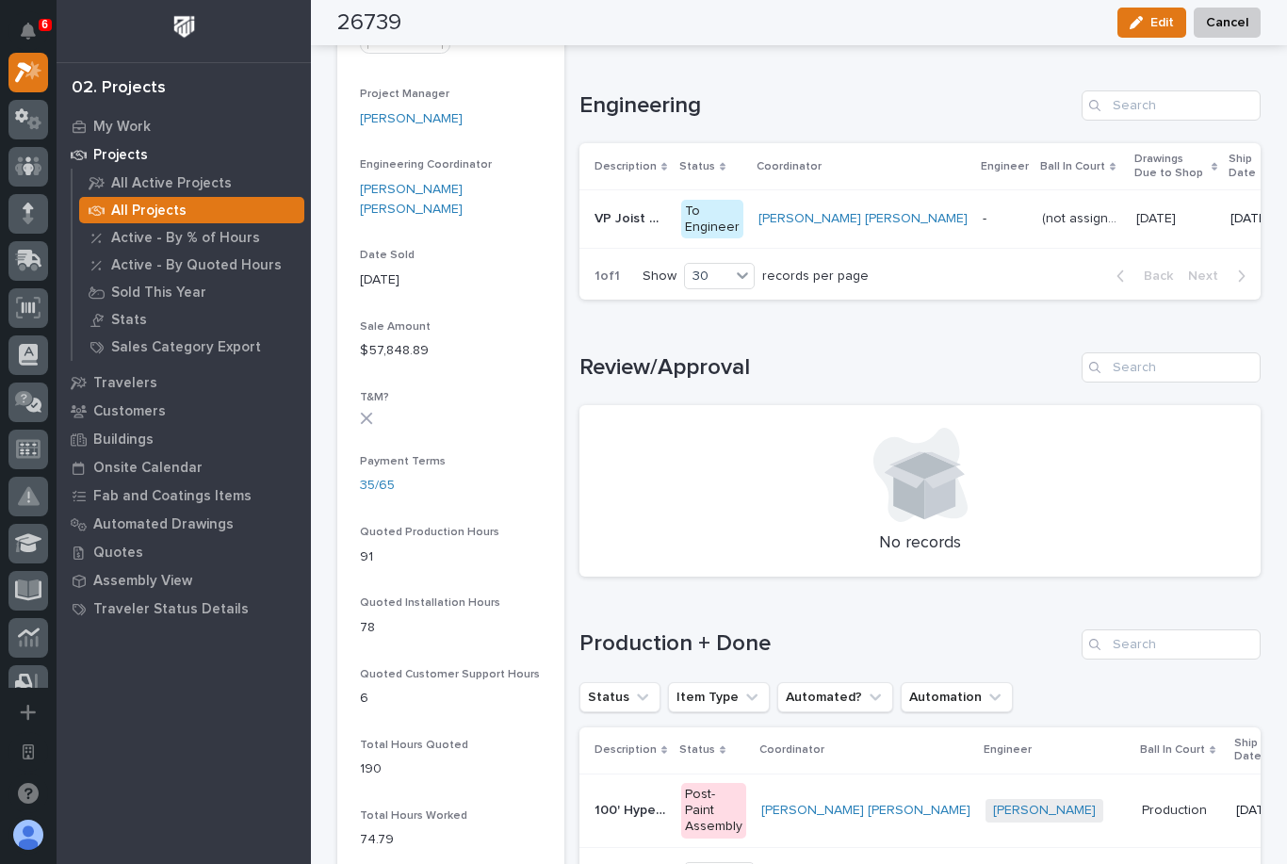
scroll to position [888, 0]
